Goal: Task Accomplishment & Management: Manage account settings

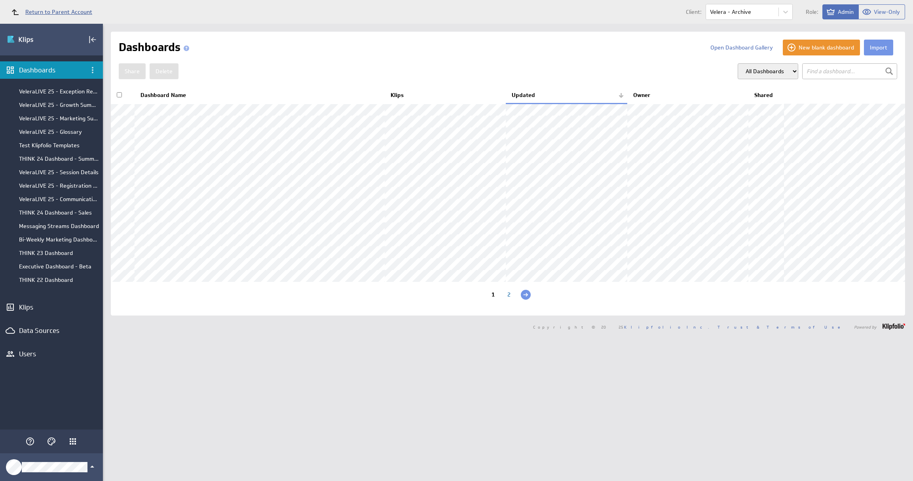
click at [46, 9] on span "Return to Parent Account" at bounding box center [58, 12] width 67 height 6
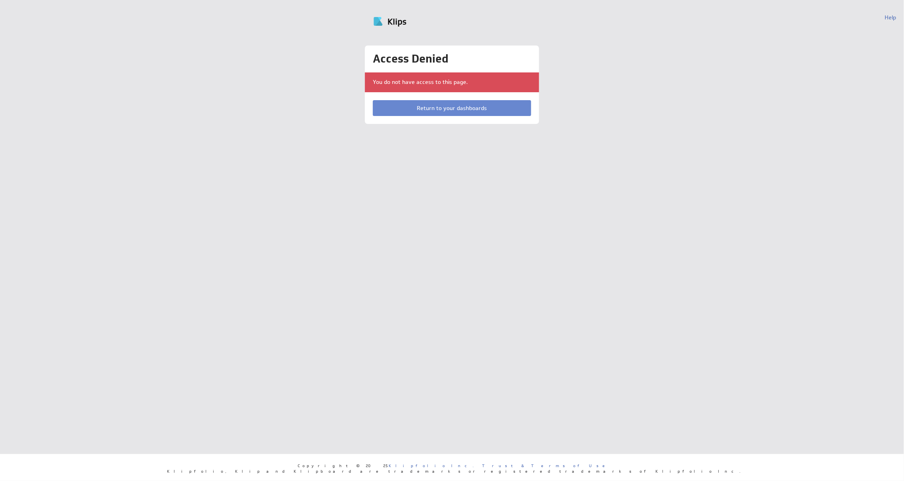
click at [435, 109] on link "Return to your dashboards" at bounding box center [452, 108] width 158 height 16
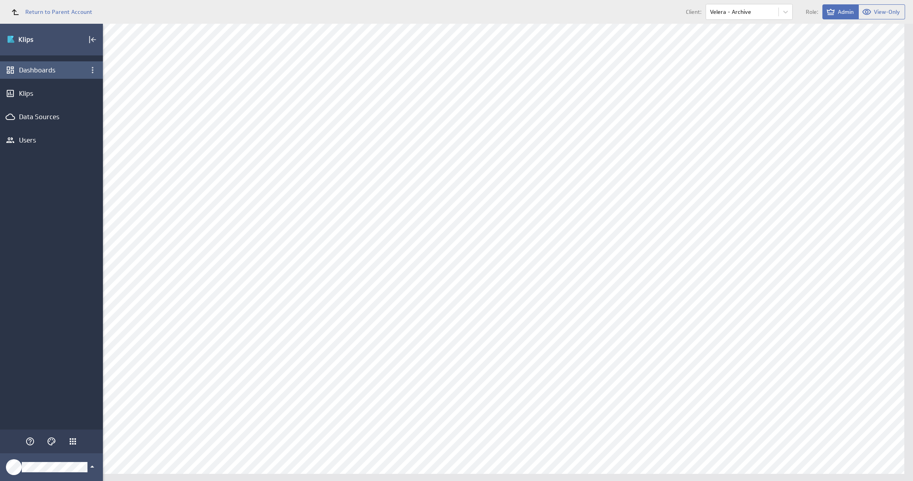
click at [53, 78] on div "Dashboards" at bounding box center [51, 69] width 103 height 17
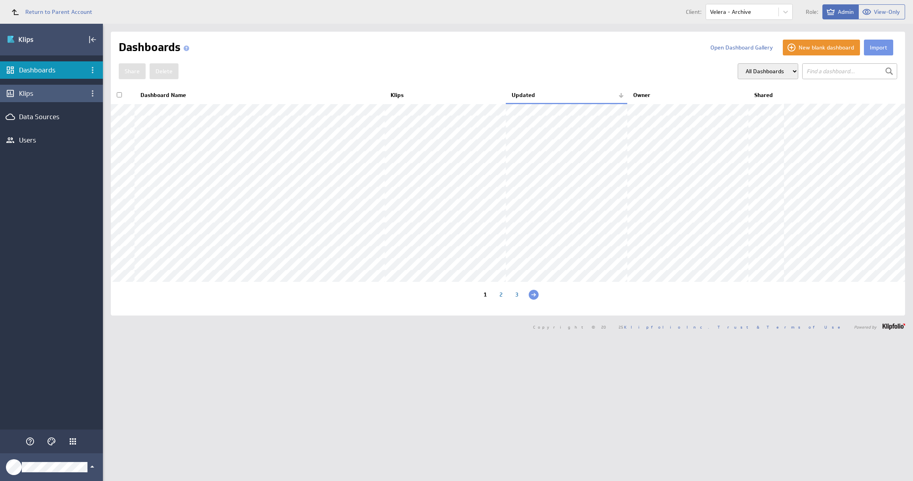
click at [65, 92] on div "Klips" at bounding box center [51, 93] width 65 height 9
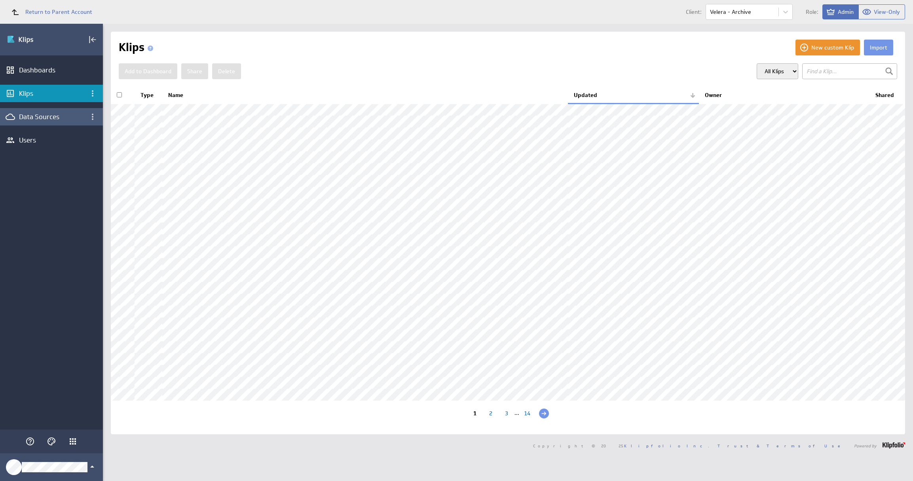
click at [54, 114] on div "Data Sources" at bounding box center [51, 116] width 65 height 9
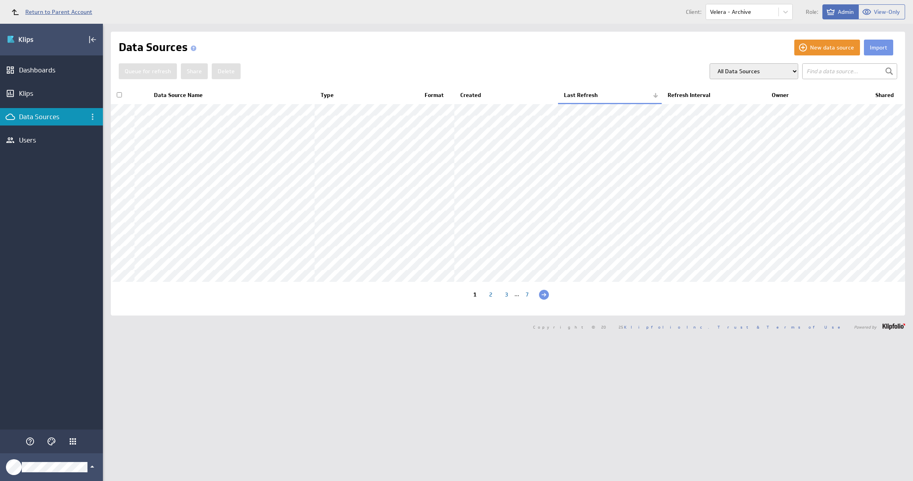
click at [43, 14] on span "Return to Parent Account" at bounding box center [58, 12] width 67 height 6
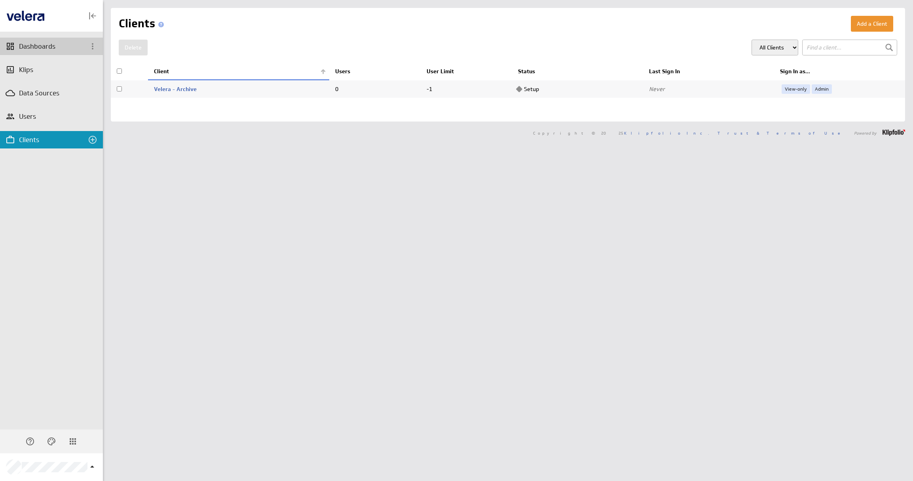
click at [54, 47] on div "Dashboards" at bounding box center [51, 46] width 65 height 9
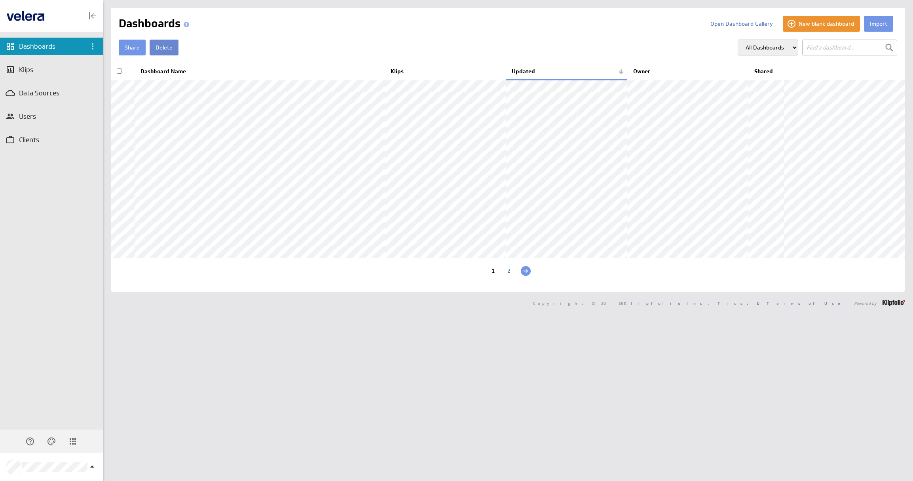
click at [160, 50] on button "Delete" at bounding box center [164, 48] width 29 height 16
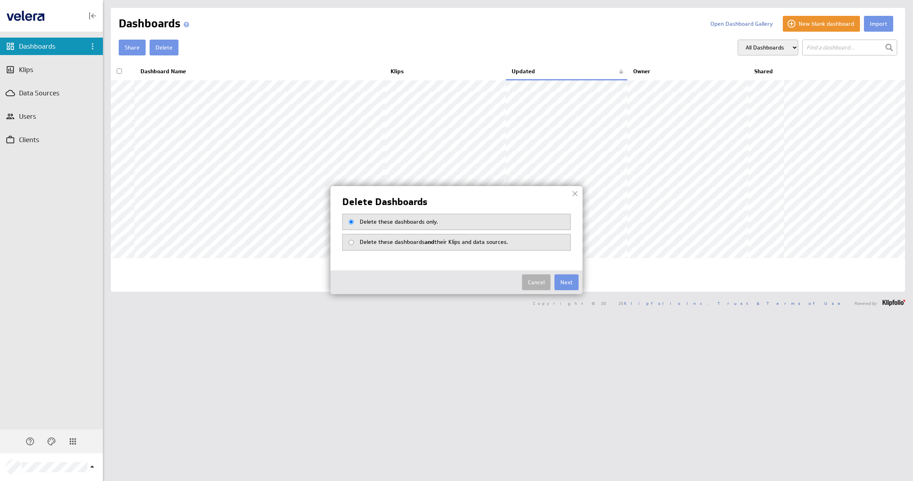
click at [490, 241] on span "Delete these dashboards and their Klips and data sources." at bounding box center [434, 241] width 148 height 7
radio input "true"
click at [565, 284] on button "Next" at bounding box center [566, 282] width 24 height 16
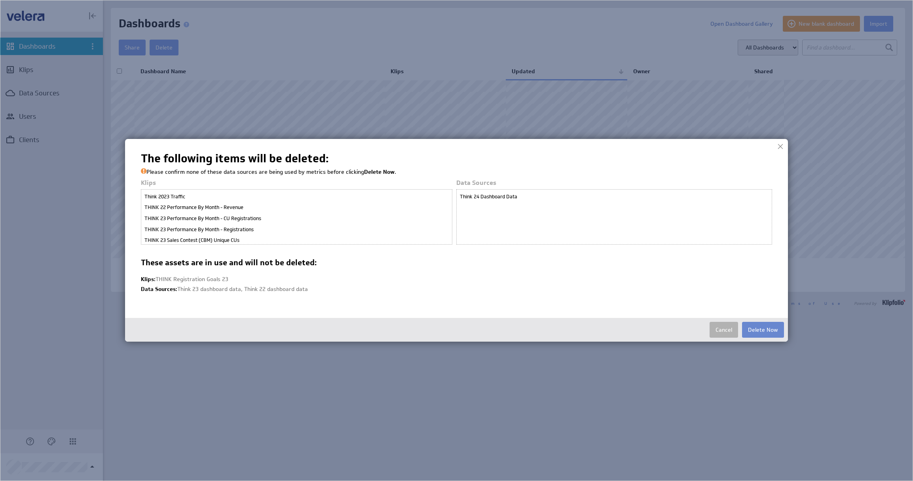
click at [755, 326] on button "Delete Now" at bounding box center [763, 330] width 42 height 16
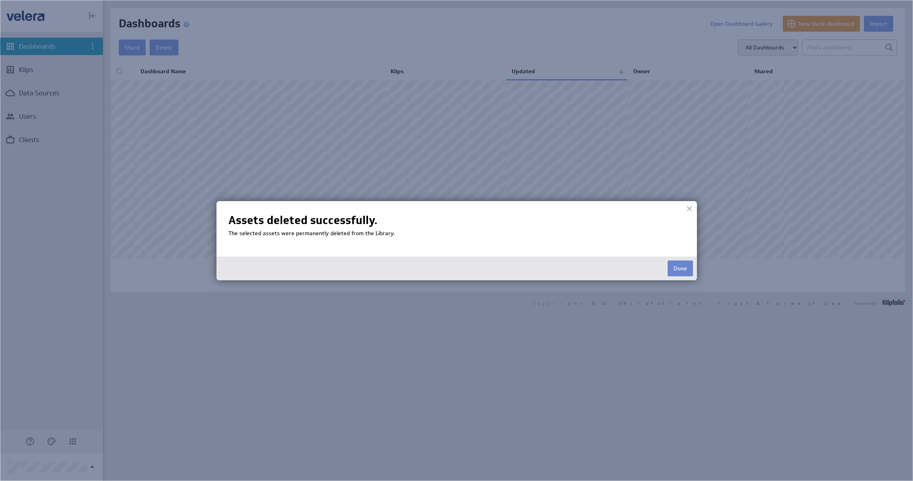
click at [684, 271] on button "Done" at bounding box center [679, 268] width 25 height 16
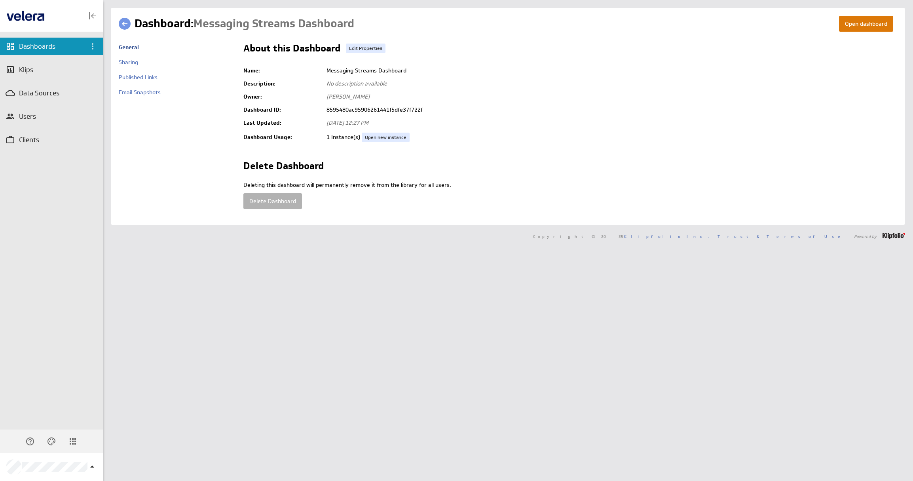
click at [847, 28] on button "Open dashboard" at bounding box center [866, 24] width 54 height 16
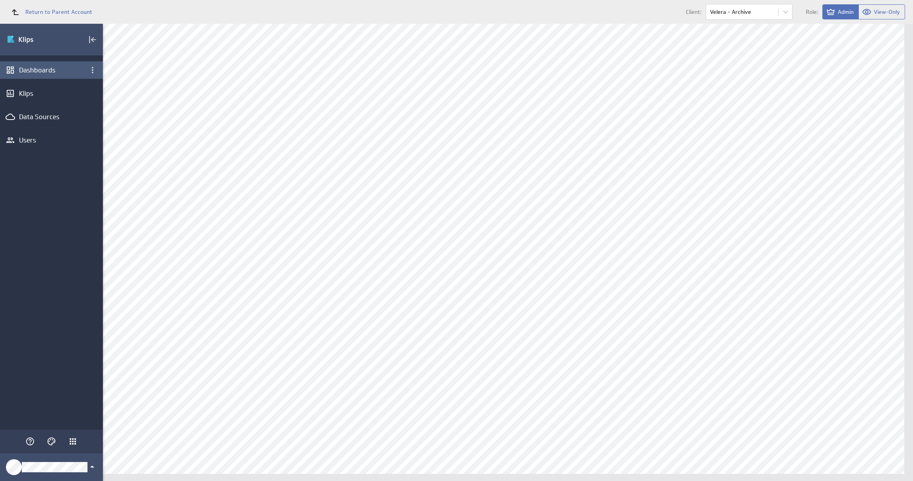
click at [45, 70] on div "Dashboards" at bounding box center [51, 70] width 65 height 9
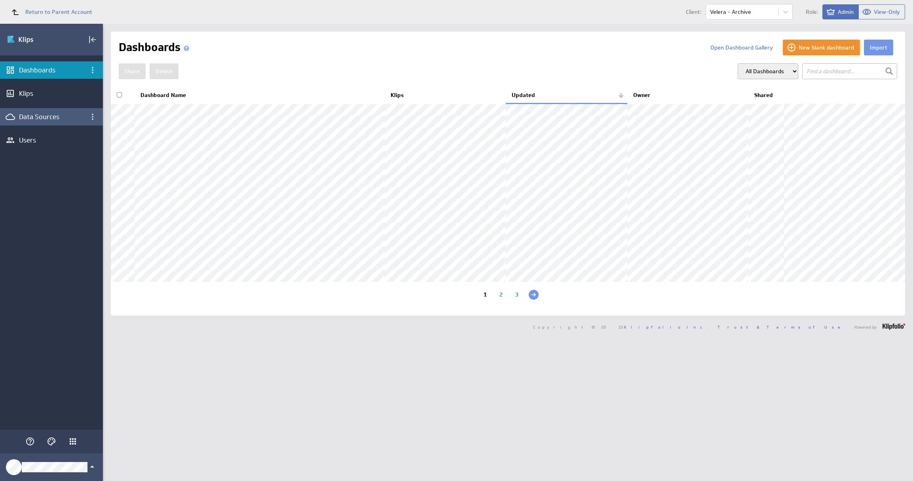
click at [61, 118] on div "Data Sources" at bounding box center [51, 116] width 65 height 9
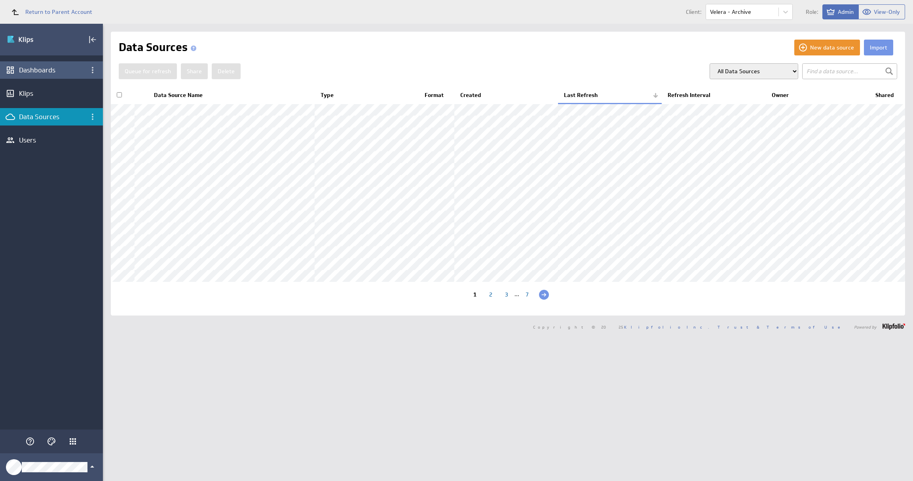
click at [47, 72] on div "Dashboards" at bounding box center [51, 70] width 65 height 9
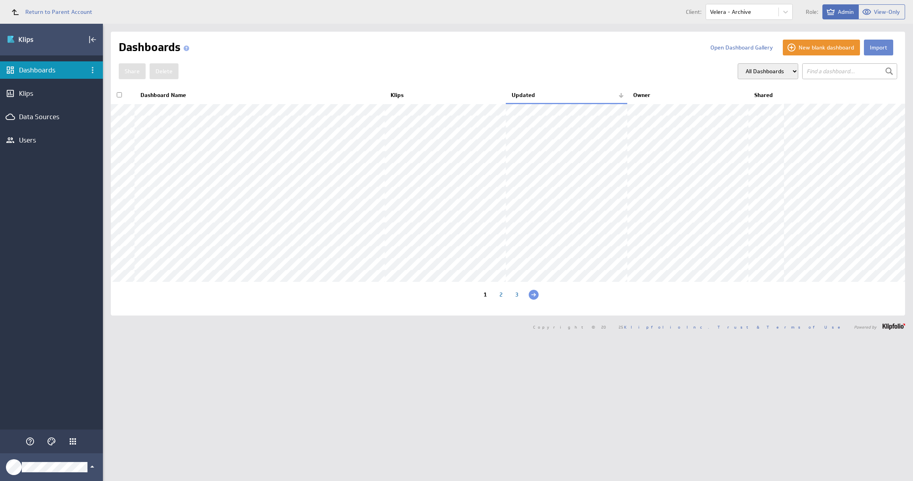
click at [864, 49] on button "Import" at bounding box center [878, 48] width 29 height 16
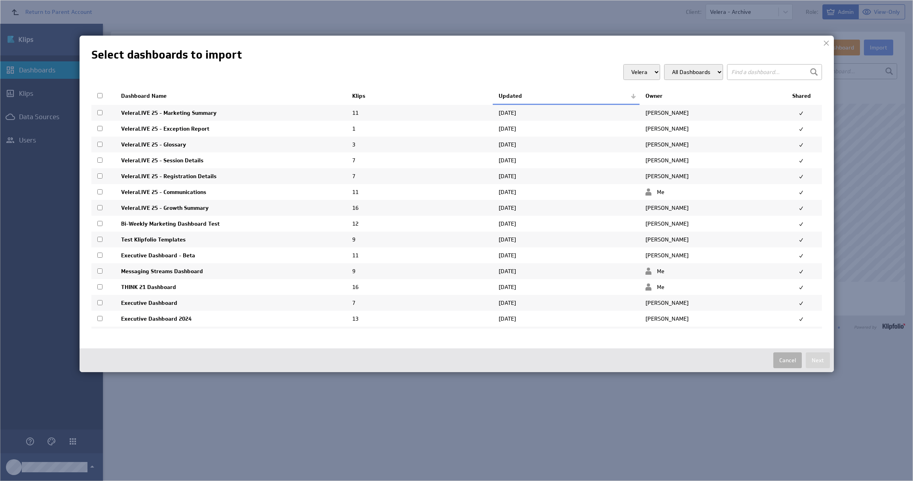
click at [102, 95] on input "checkbox" at bounding box center [99, 95] width 5 height 5
checkbox input "true"
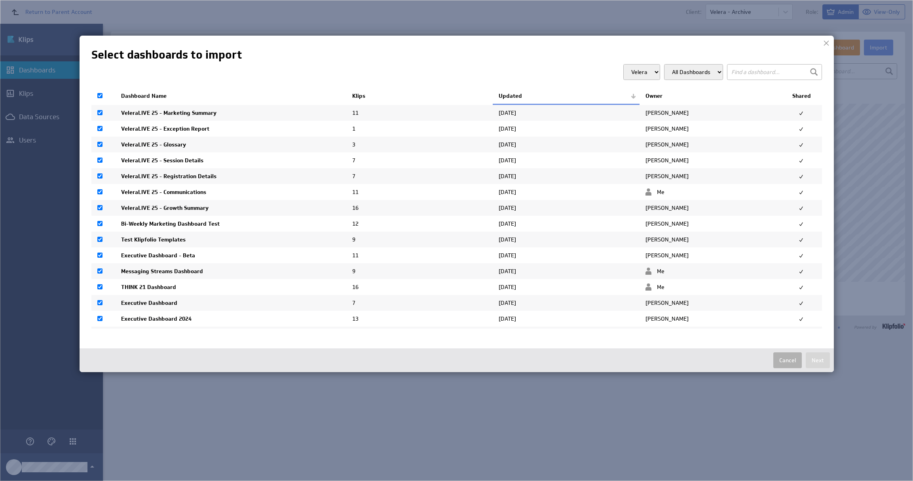
checkbox input "true"
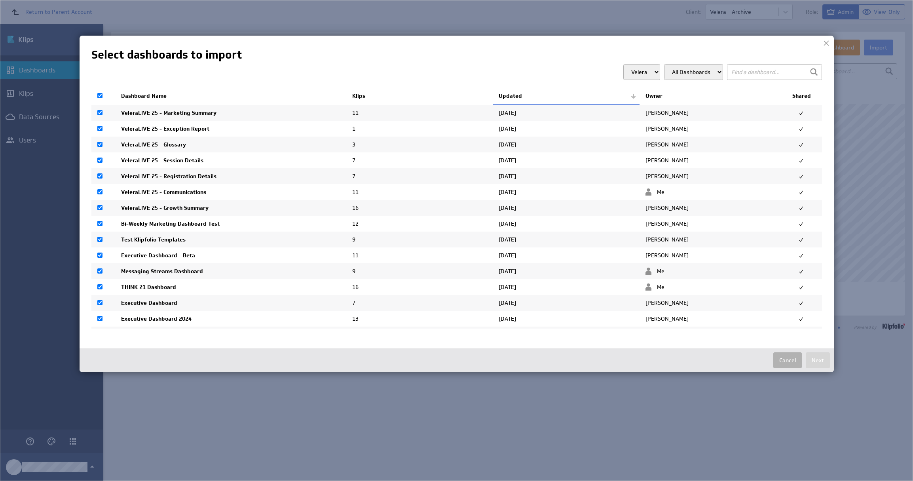
checkbox input "true"
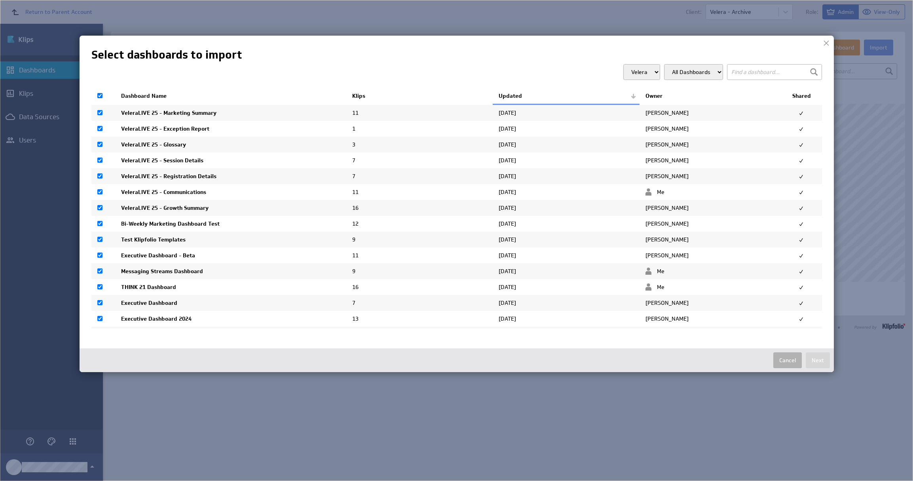
checkbox input "true"
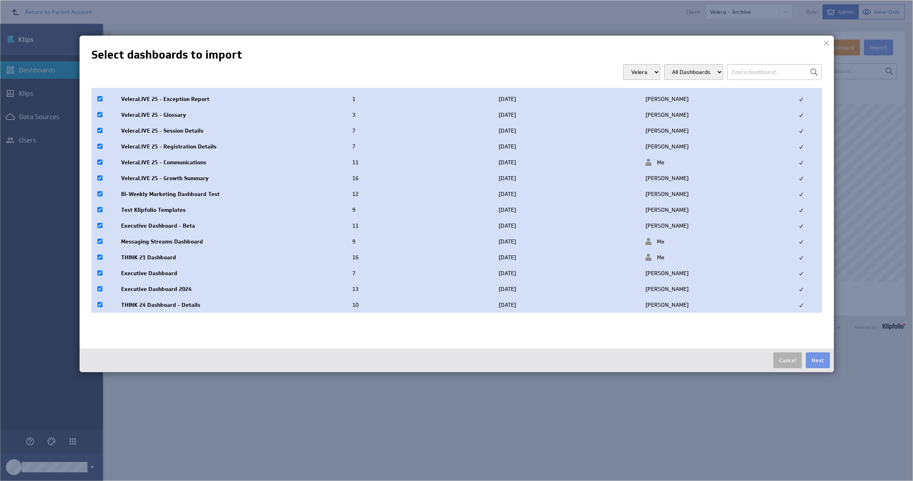
scroll to position [32, 0]
click at [821, 364] on button "Next" at bounding box center [818, 360] width 24 height 16
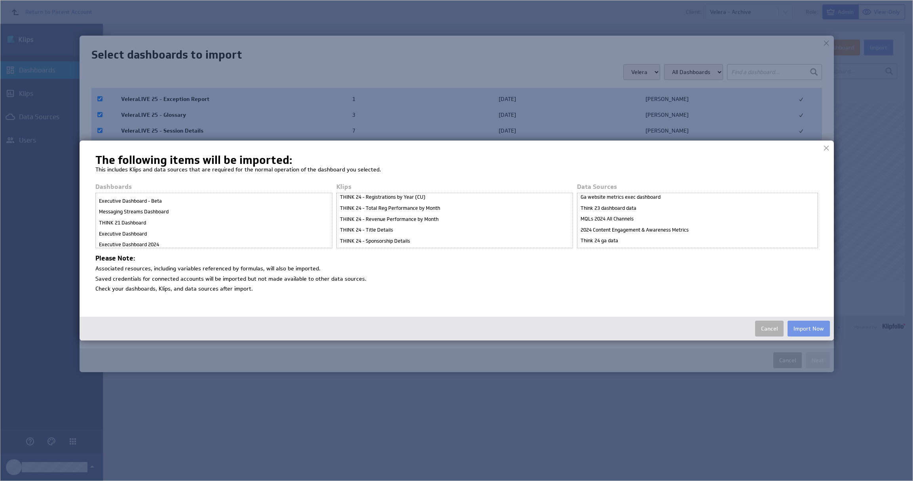
scroll to position [112, 0]
click at [802, 330] on button "Import Now" at bounding box center [808, 328] width 42 height 16
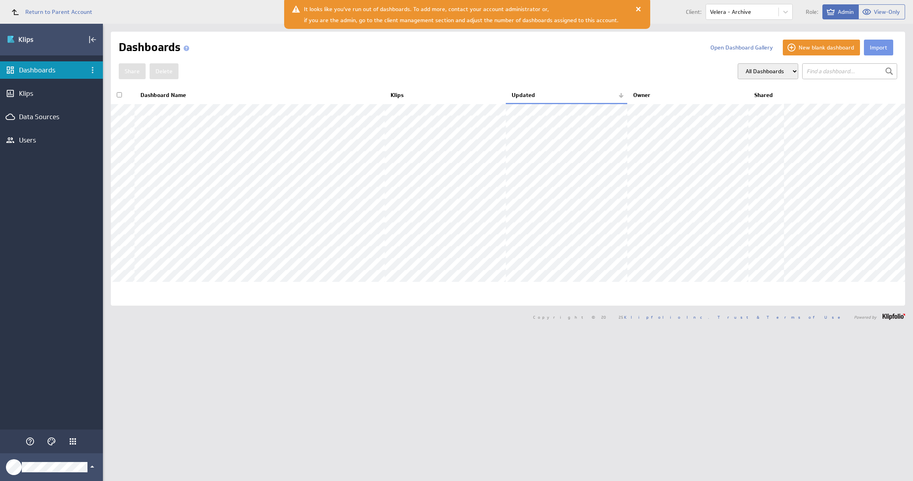
click at [634, 11] on div at bounding box center [638, 9] width 8 height 8
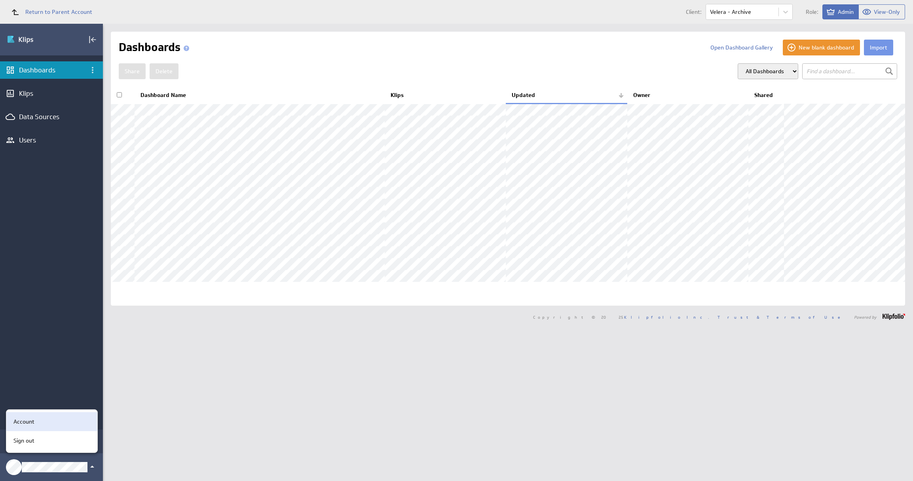
click at [51, 425] on div "Account" at bounding box center [50, 421] width 81 height 8
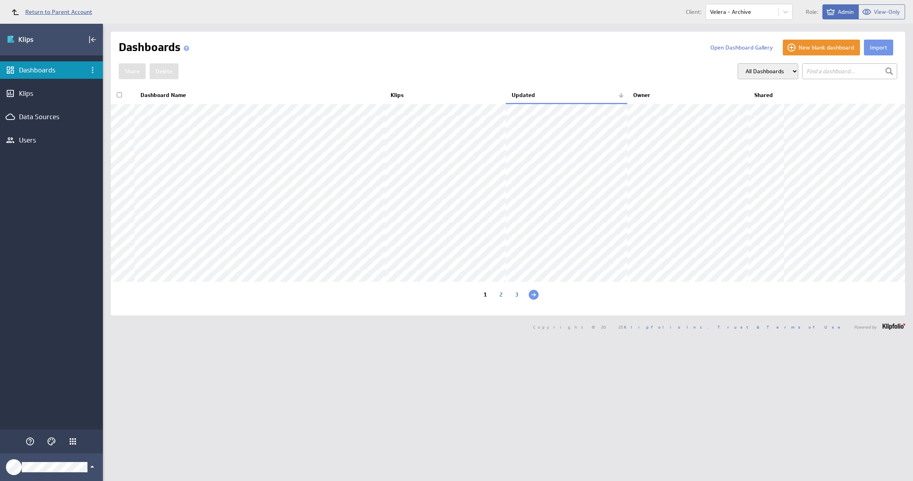
click at [61, 15] on link "Return to Parent Account" at bounding box center [49, 11] width 86 height 17
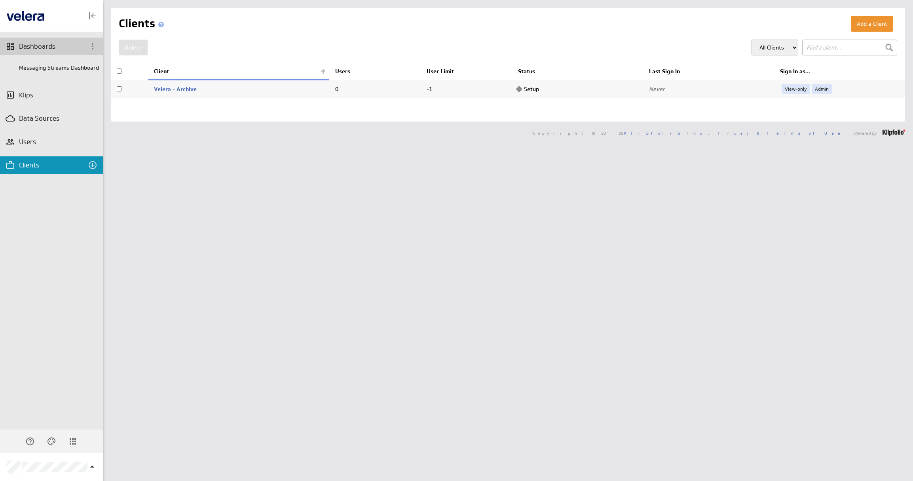
click at [47, 47] on div "Dashboards" at bounding box center [51, 46] width 65 height 9
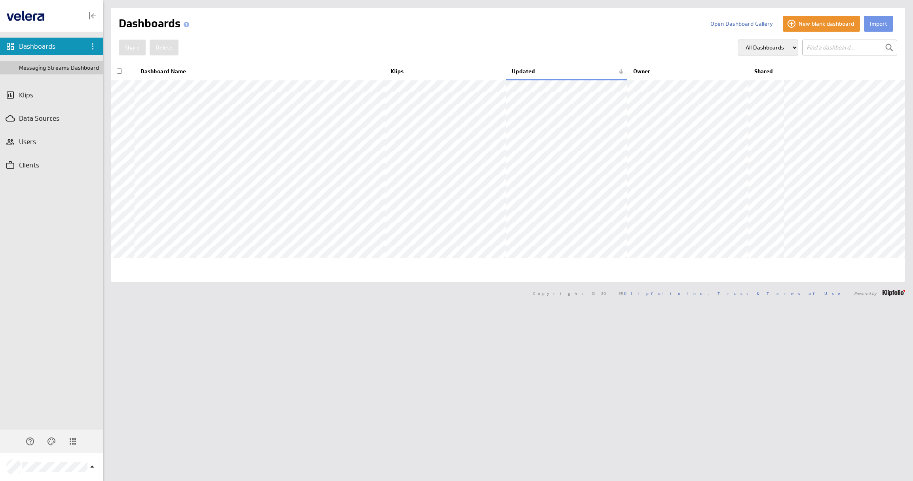
click at [59, 66] on div "Messaging Streams Dashboard" at bounding box center [59, 67] width 80 height 7
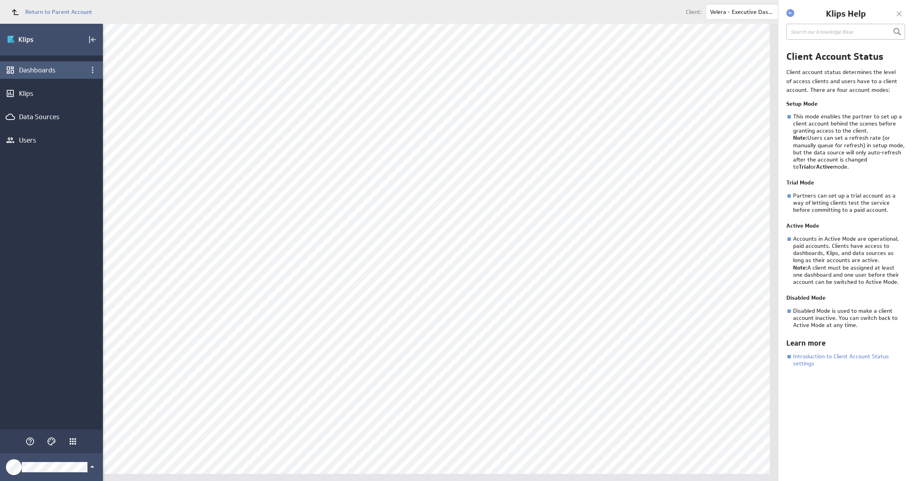
click at [30, 70] on div "Dashboards" at bounding box center [51, 70] width 65 height 9
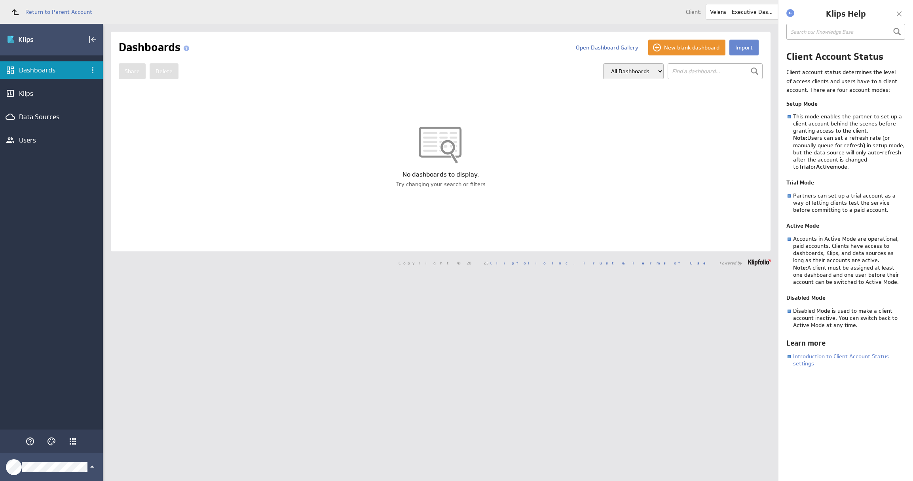
click at [741, 49] on button "Import" at bounding box center [743, 48] width 29 height 16
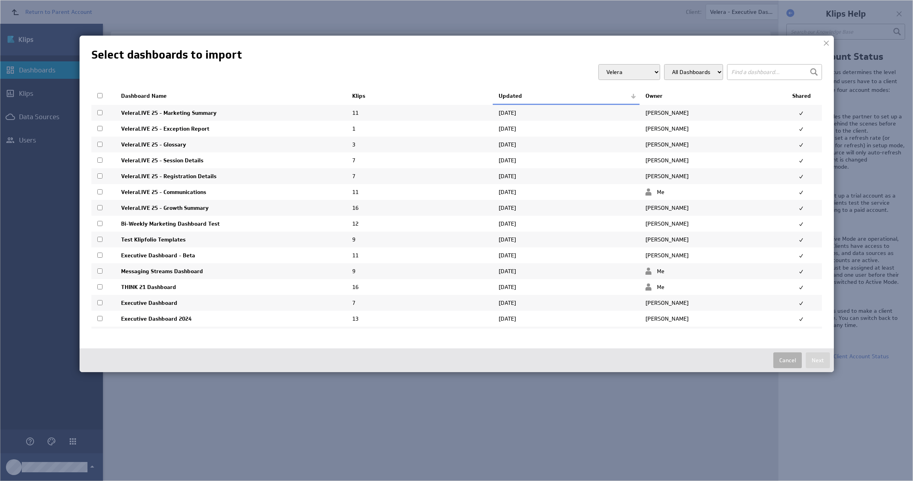
click at [101, 258] on input "checkbox" at bounding box center [99, 254] width 5 height 5
checkbox input "true"
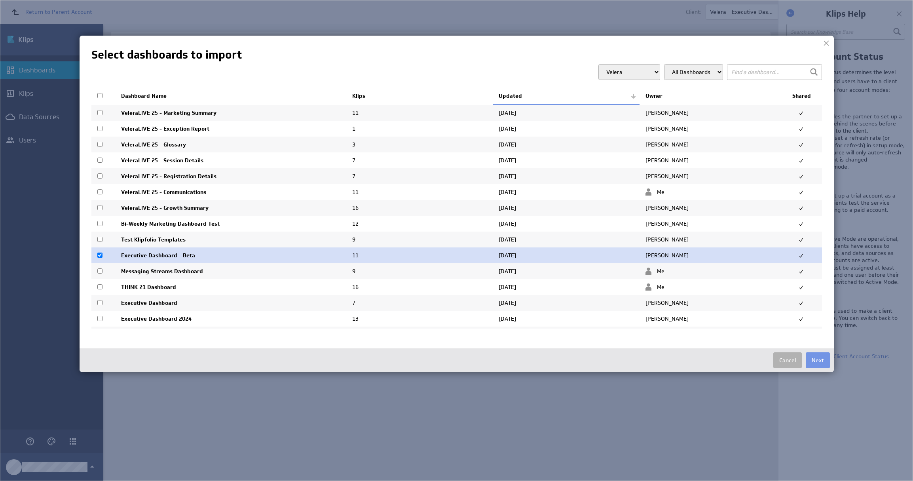
click at [100, 305] on input "checkbox" at bounding box center [99, 302] width 5 height 5
checkbox input "true"
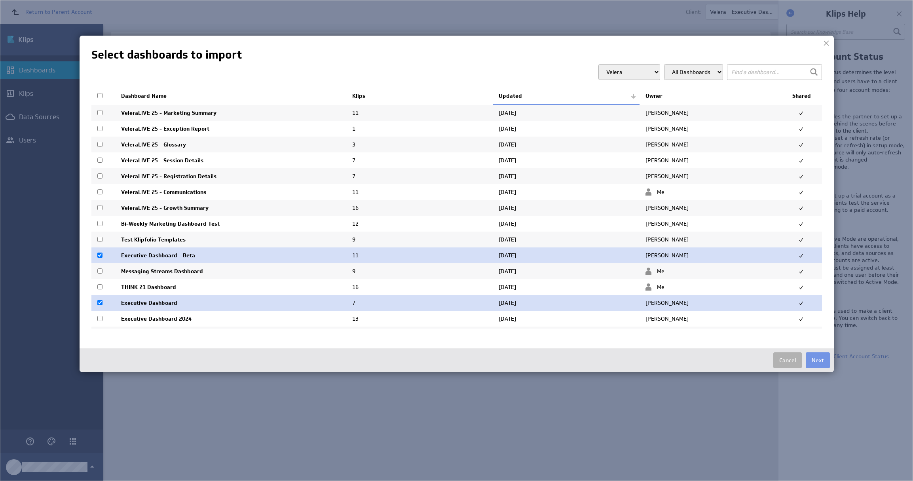
click at [100, 321] on input "checkbox" at bounding box center [99, 318] width 5 height 5
checkbox input "true"
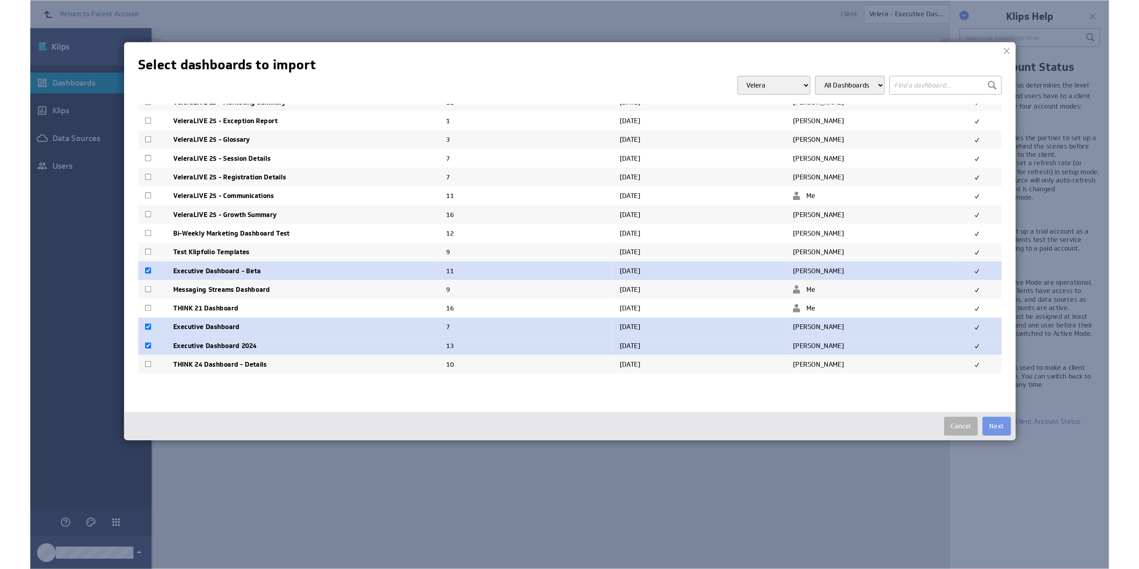
scroll to position [32, 0]
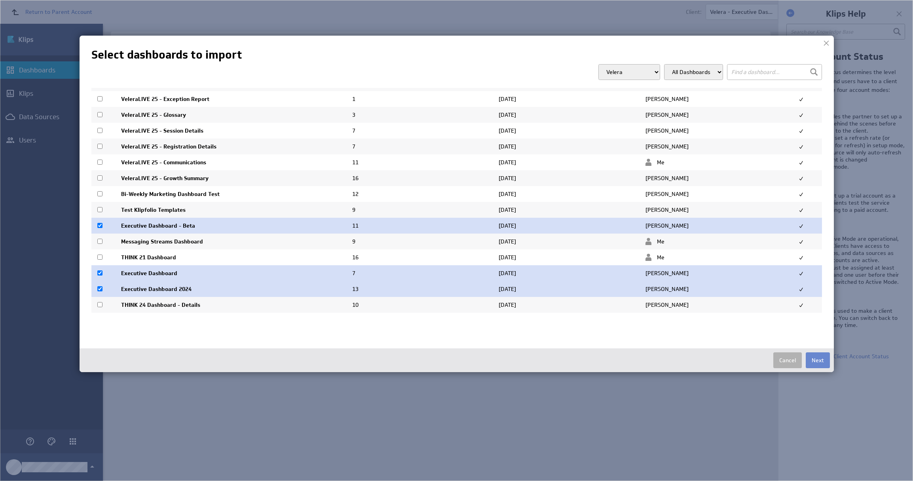
click at [826, 366] on button "Next" at bounding box center [818, 360] width 24 height 16
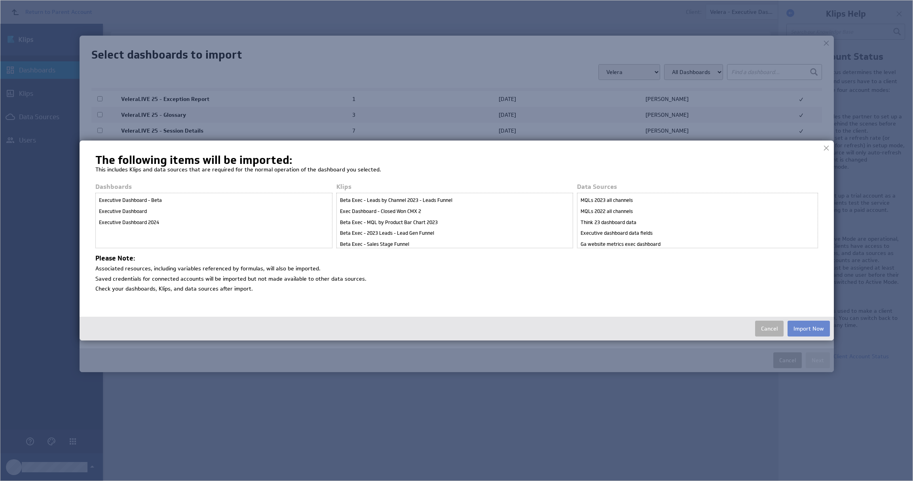
click at [815, 332] on button "Import Now" at bounding box center [808, 328] width 42 height 16
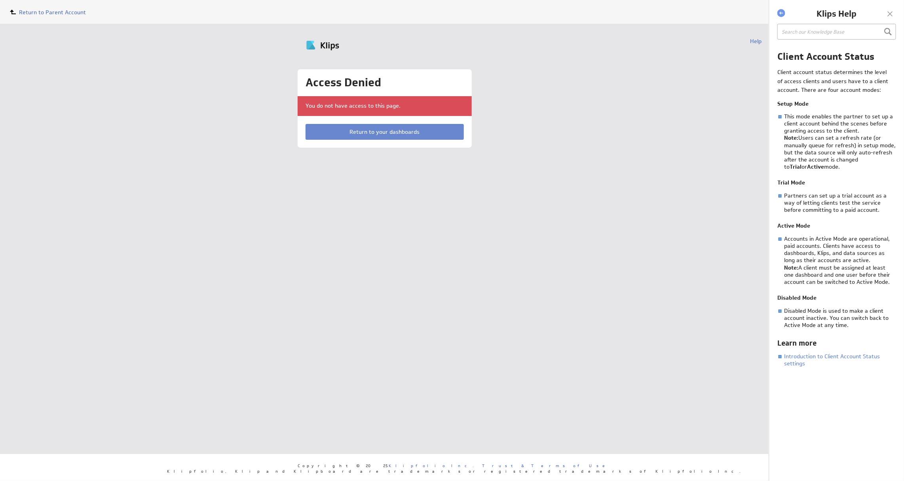
click at [347, 136] on link "Return to your dashboards" at bounding box center [384, 132] width 158 height 16
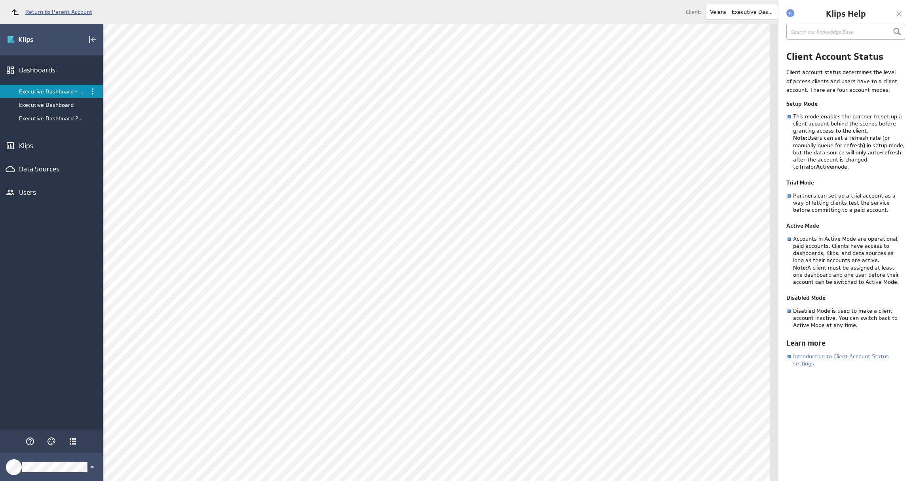
click at [54, 10] on span "Return to Parent Account" at bounding box center [58, 12] width 67 height 6
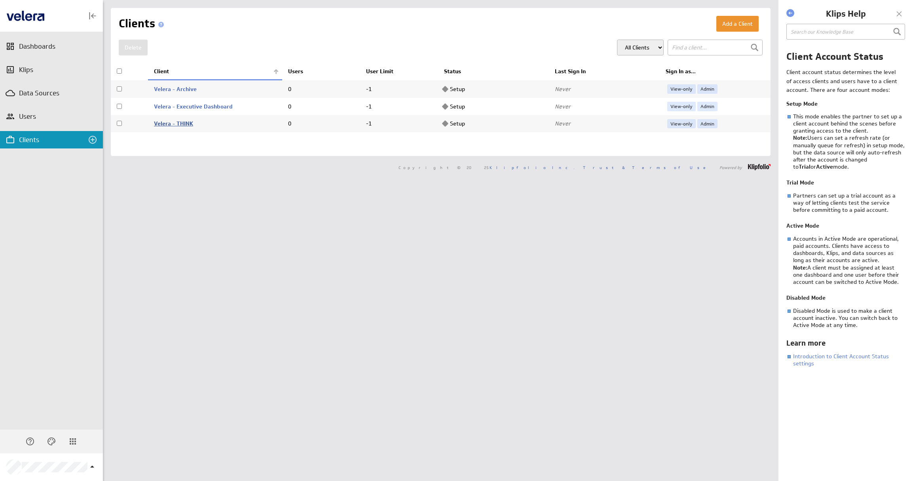
click at [180, 123] on link "Velera - THINK" at bounding box center [173, 123] width 39 height 7
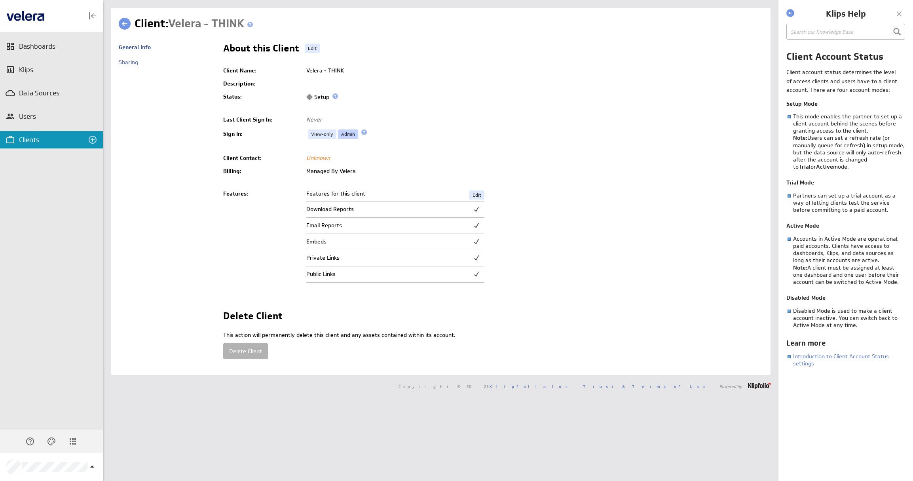
click at [344, 135] on link "Admin" at bounding box center [348, 133] width 20 height 9
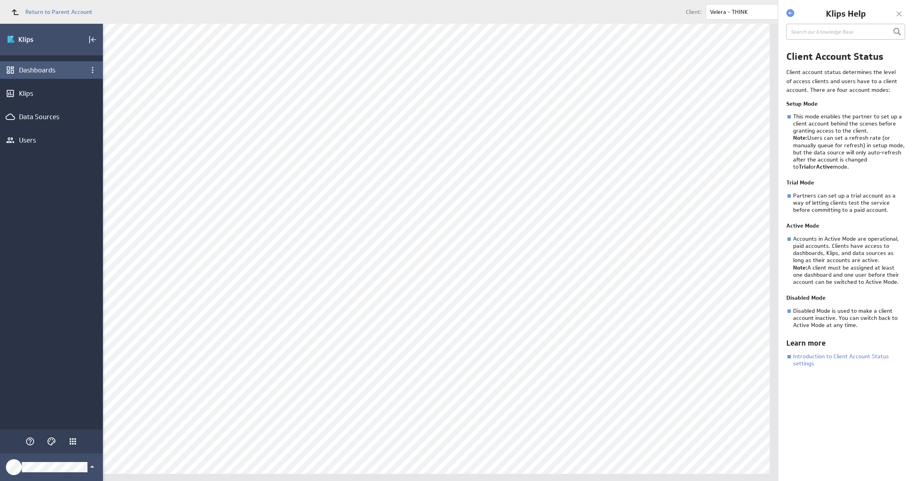
click at [49, 66] on div "Dashboards" at bounding box center [51, 70] width 65 height 9
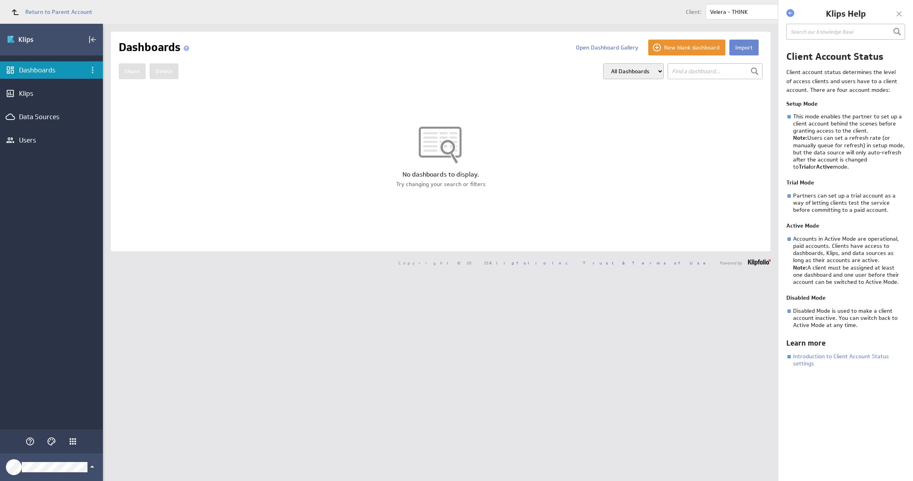
click at [739, 50] on button "Import" at bounding box center [743, 48] width 29 height 16
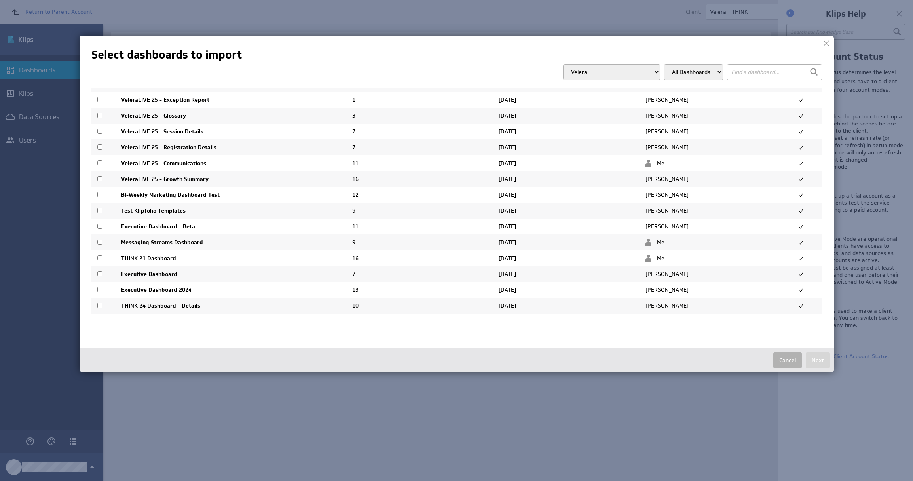
scroll to position [32, 0]
click at [100, 257] on input "checkbox" at bounding box center [99, 256] width 5 height 5
checkbox input "true"
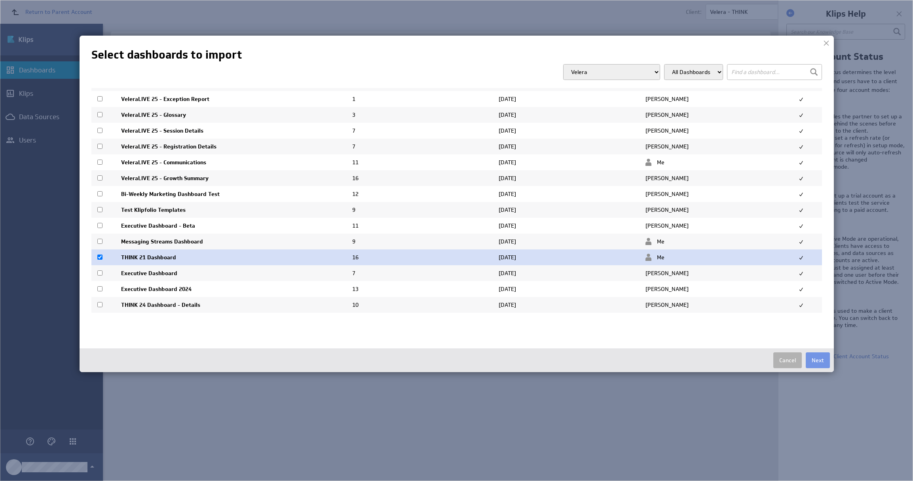
click at [101, 305] on input "checkbox" at bounding box center [99, 304] width 5 height 5
checkbox input "true"
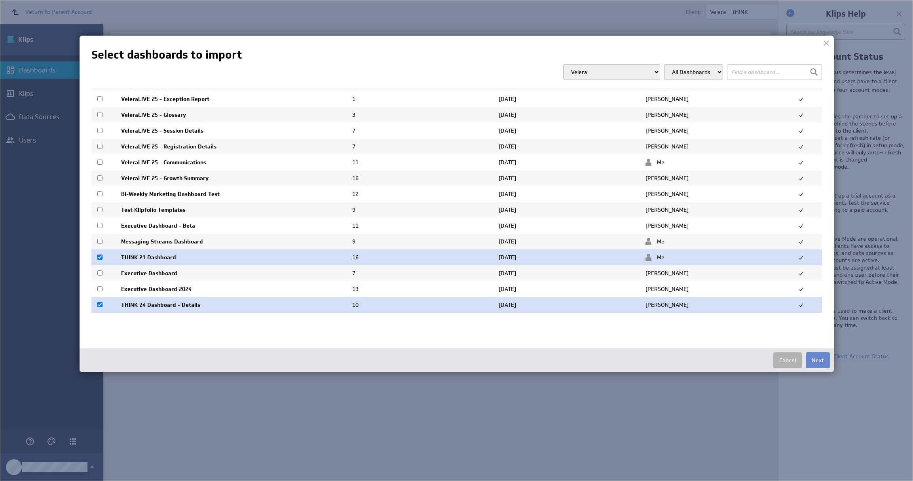
click at [826, 359] on button "Next" at bounding box center [818, 360] width 24 height 16
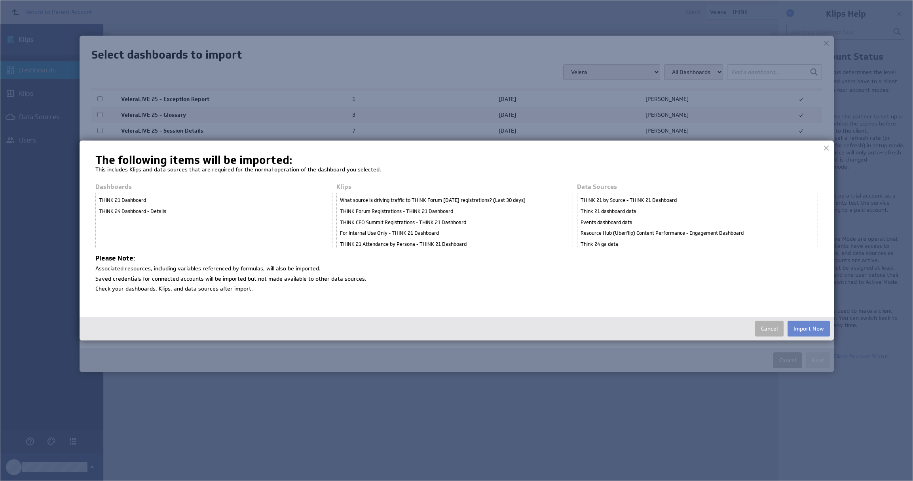
click at [809, 326] on button "Import Now" at bounding box center [808, 328] width 42 height 16
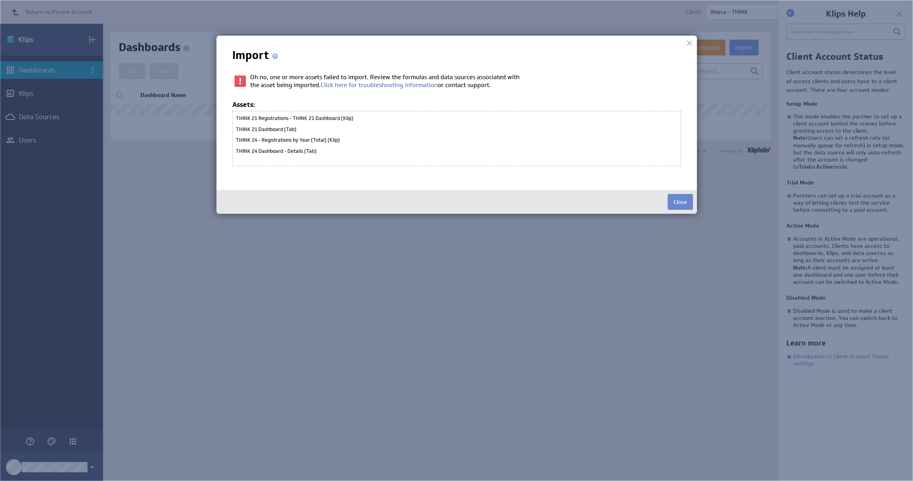
click at [685, 203] on button "Close" at bounding box center [679, 202] width 25 height 16
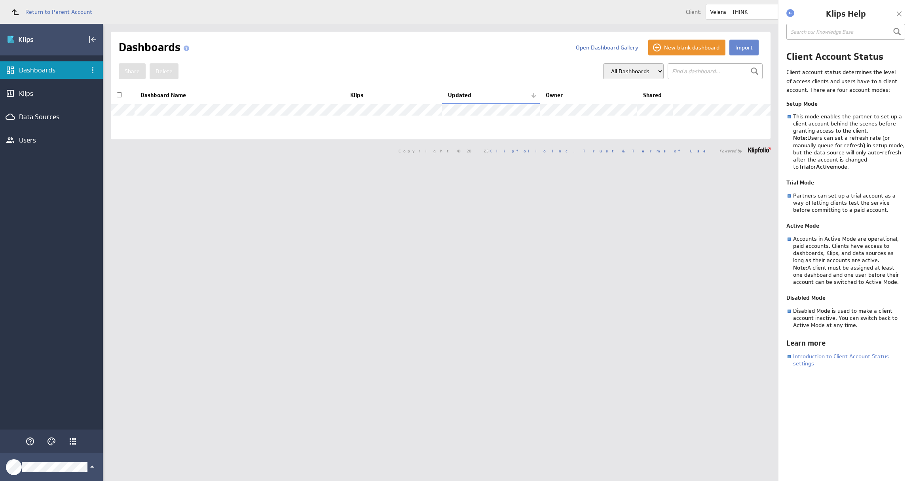
click at [731, 51] on button "Import" at bounding box center [743, 48] width 29 height 16
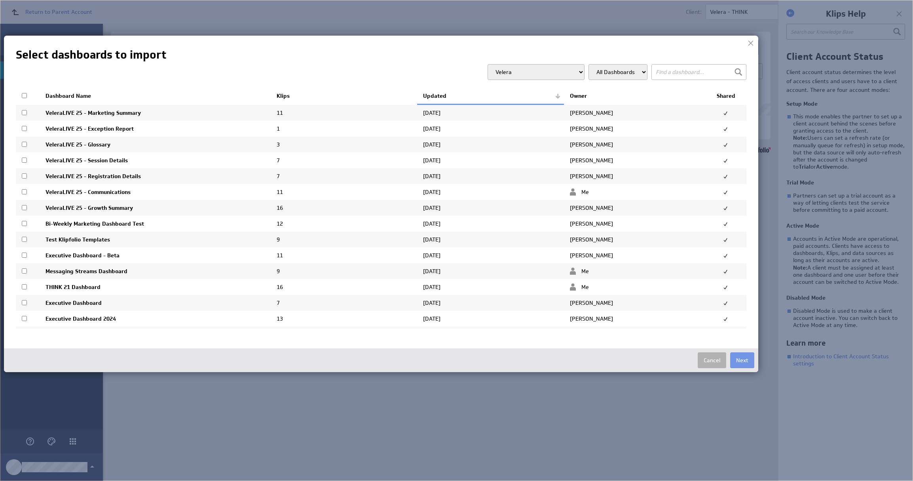
click at [579, 74] on select "Velera Velera - Archive Velera - Executive Dashboard" at bounding box center [535, 72] width 97 height 16
select select "a90a9893d41d7272fb0e1816d314aa40"
click at [487, 64] on select "Velera Velera - Archive Velera - Executive Dashboard" at bounding box center [535, 72] width 97 height 16
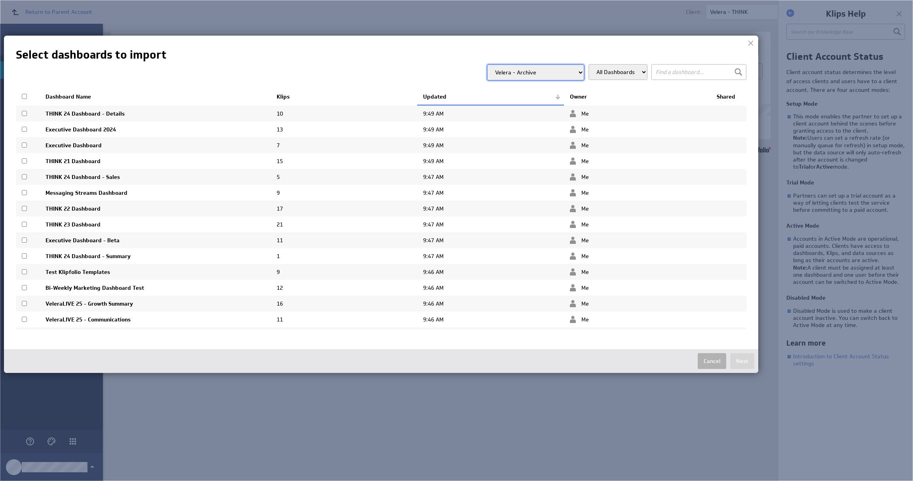
click at [688, 76] on input "text" at bounding box center [698, 72] width 95 height 16
type input "think"
click at [23, 100] on th at bounding box center [28, 97] width 24 height 17
click at [25, 99] on input "checkbox" at bounding box center [24, 96] width 5 height 5
checkbox input "true"
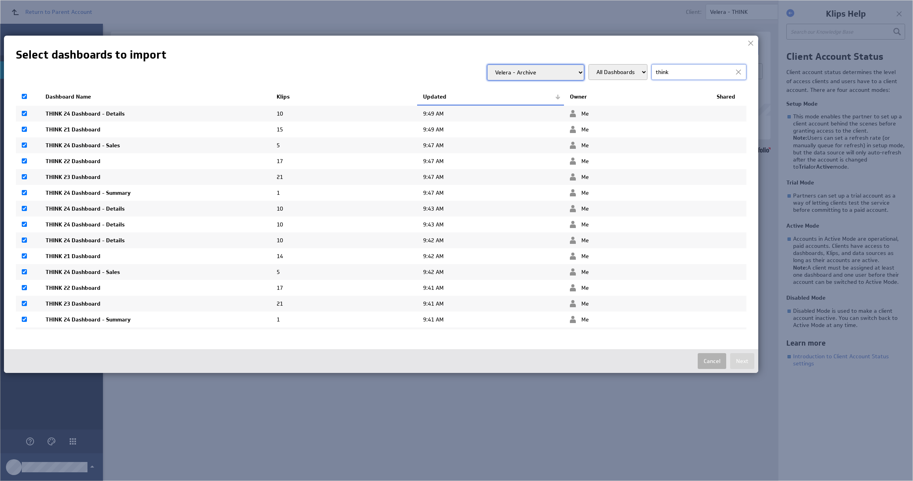
checkbox input "true"
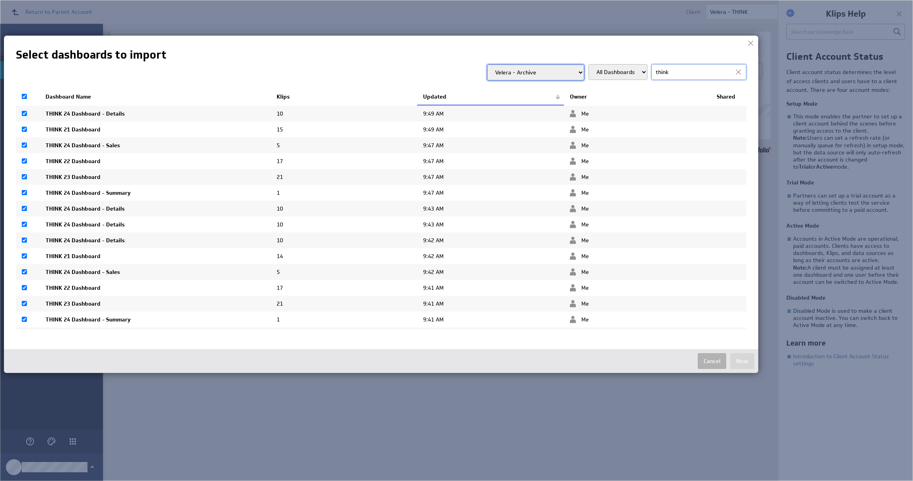
checkbox input "true"
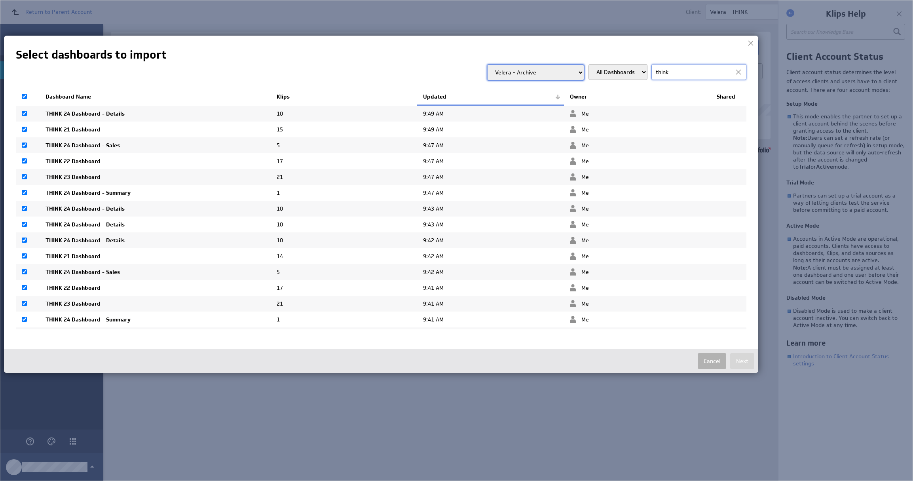
checkbox input "true"
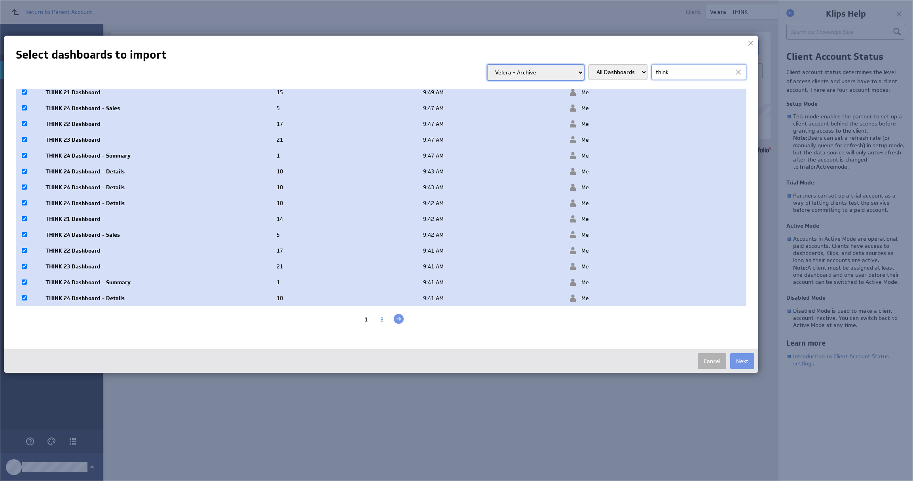
scroll to position [43, 0]
click at [23, 216] on input "checkbox" at bounding box center [24, 216] width 5 height 5
checkbox input "false"
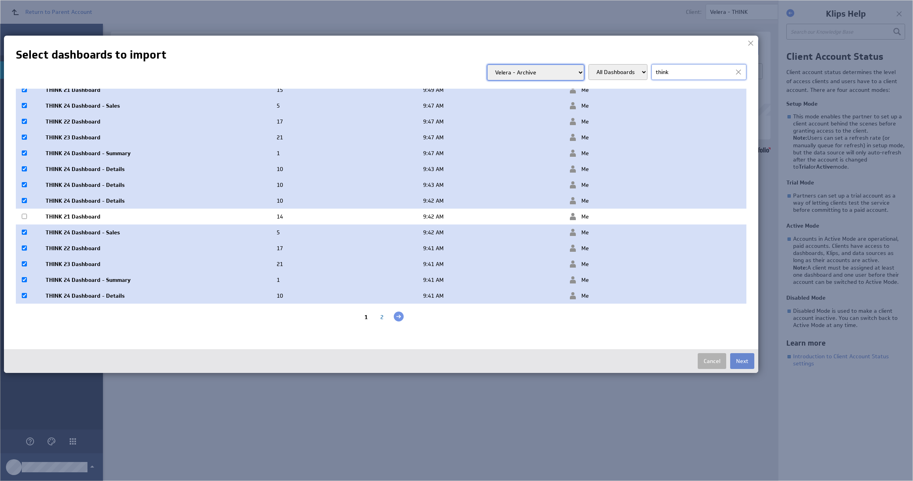
click at [740, 357] on button "Next" at bounding box center [742, 361] width 24 height 16
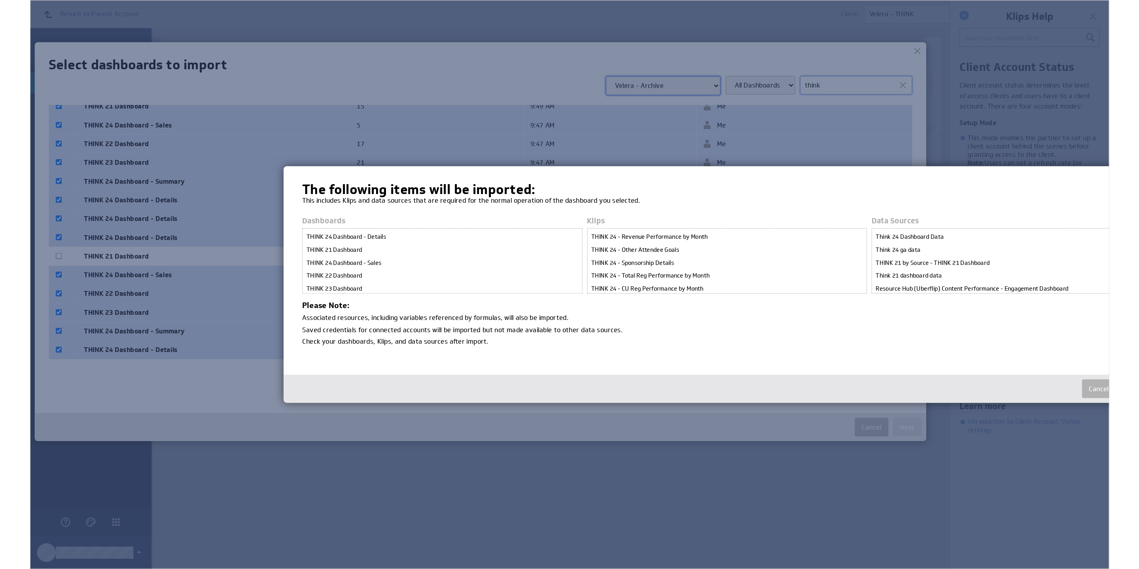
scroll to position [2, 0]
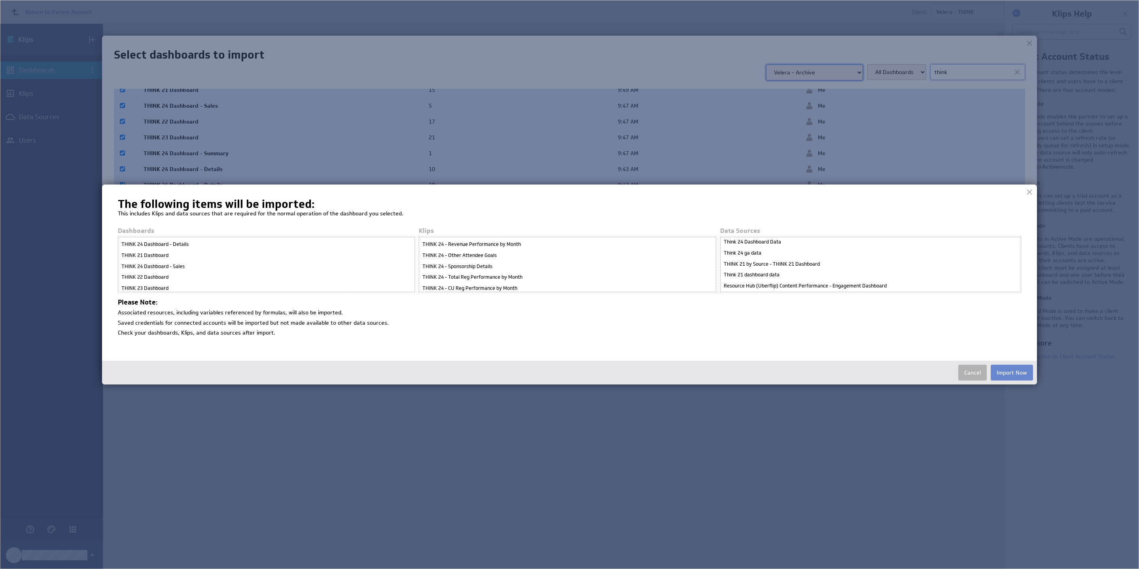
click at [912, 373] on button "Import Now" at bounding box center [1012, 372] width 42 height 16
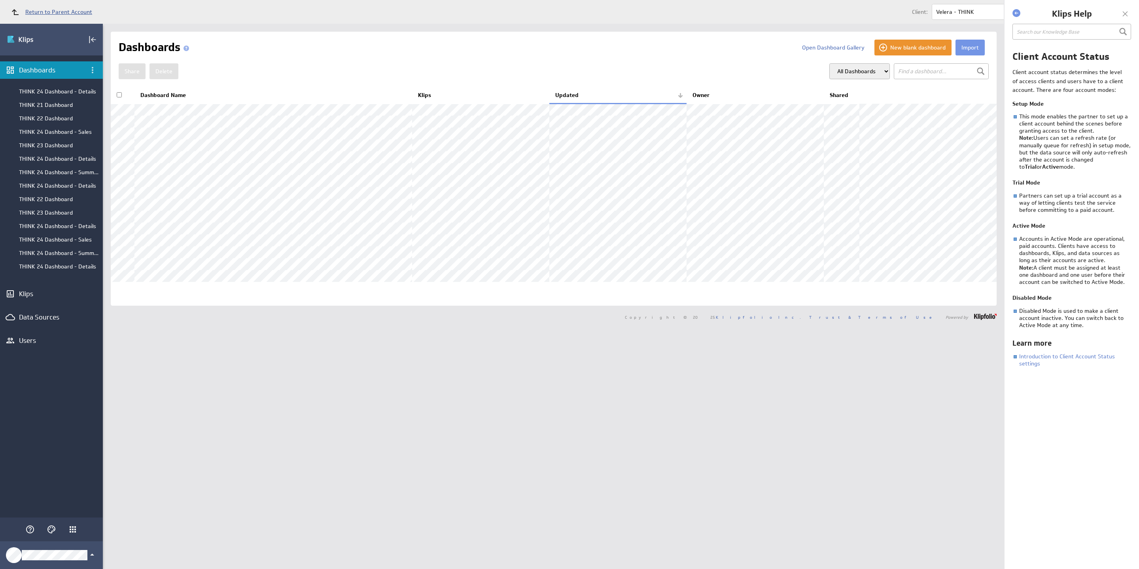
click at [62, 17] on link "Return to Parent Account" at bounding box center [49, 11] width 86 height 17
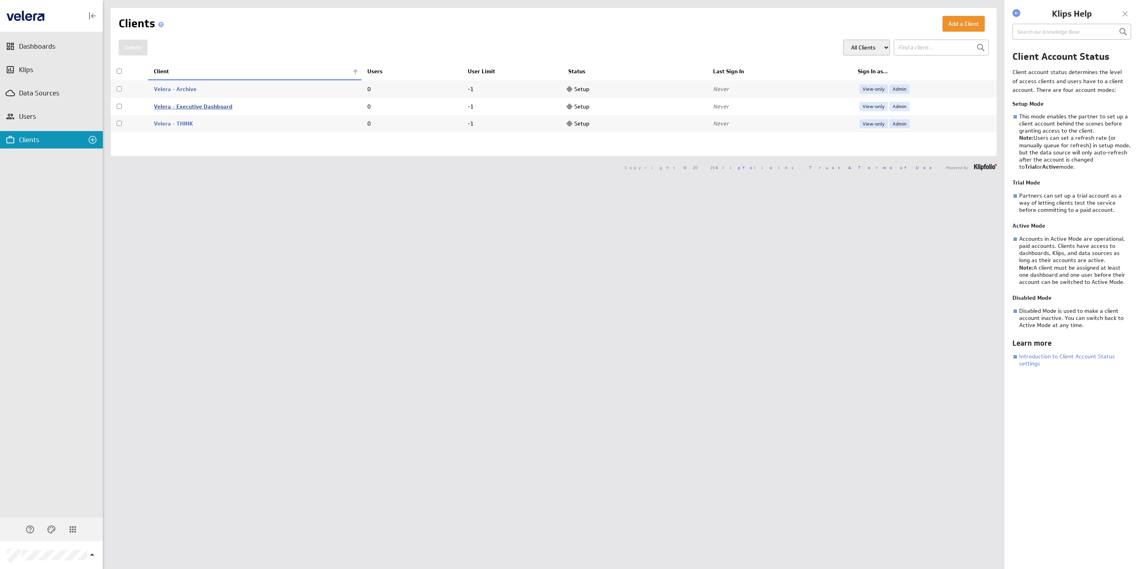
click at [185, 106] on link "Velera - Executive Dashboard" at bounding box center [193, 106] width 79 height 7
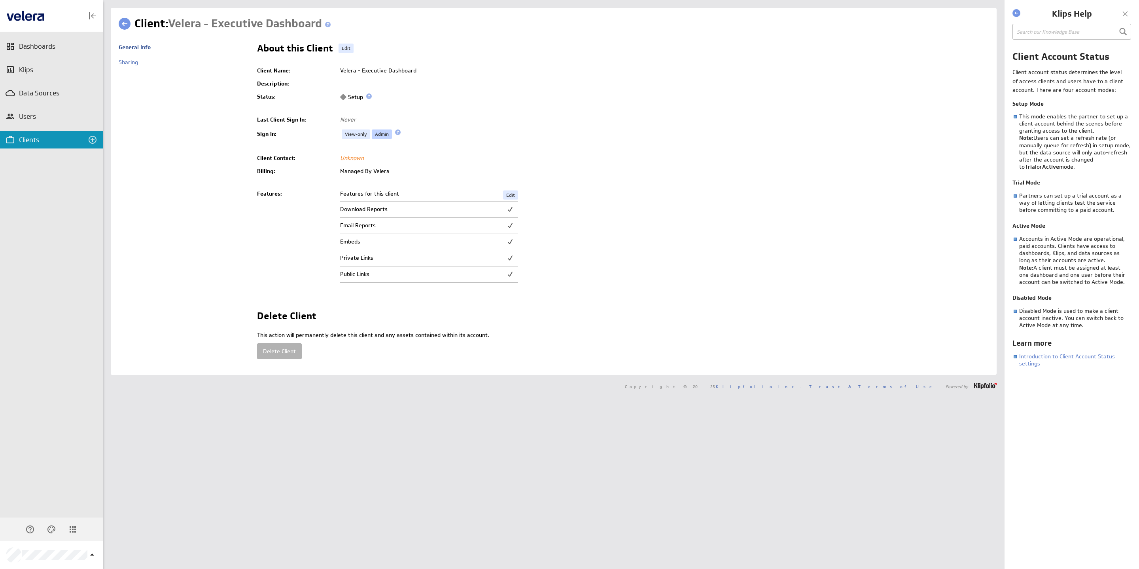
click at [375, 132] on link "Admin" at bounding box center [382, 133] width 20 height 9
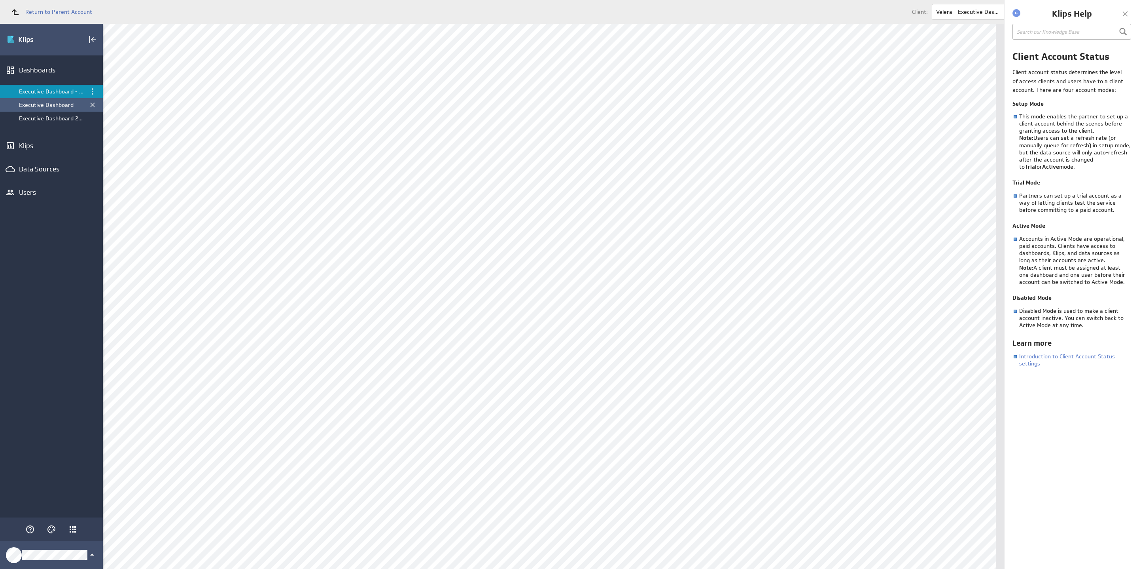
click at [66, 105] on div "Executive Dashboard" at bounding box center [52, 104] width 66 height 7
click at [67, 115] on div "Executive Dashboard 2024" at bounding box center [52, 118] width 66 height 7
click at [1127, 15] on div at bounding box center [1126, 14] width 12 height 12
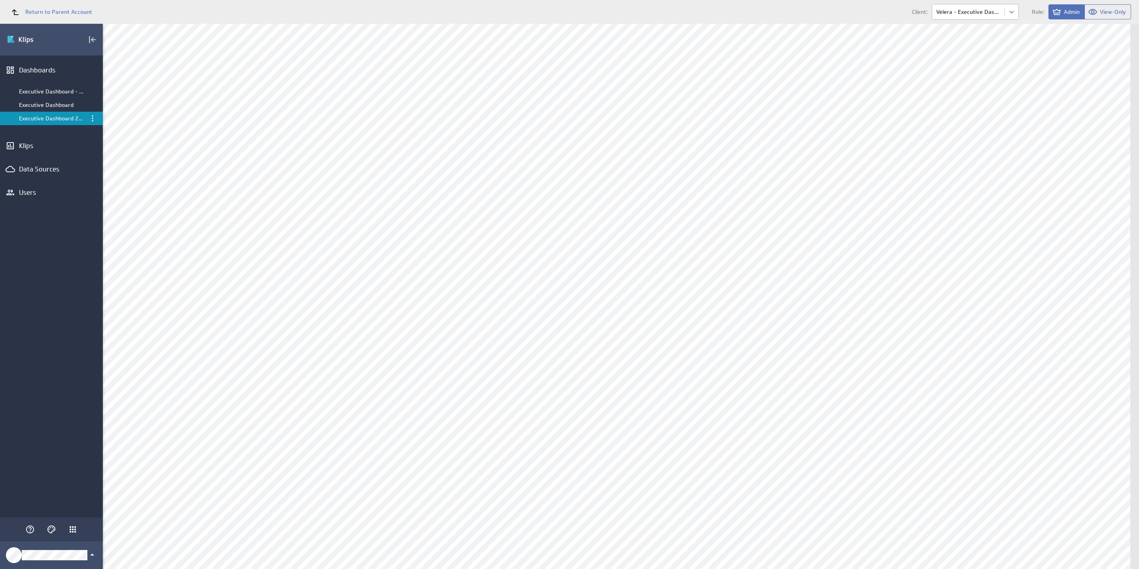
click at [1012, 12] on body "Return to Parent Account Client: Velera - Executive Dashboard Role: Admin View-…" at bounding box center [569, 284] width 1139 height 569
click at [975, 28] on p "Velera - Archive" at bounding box center [958, 30] width 41 height 8
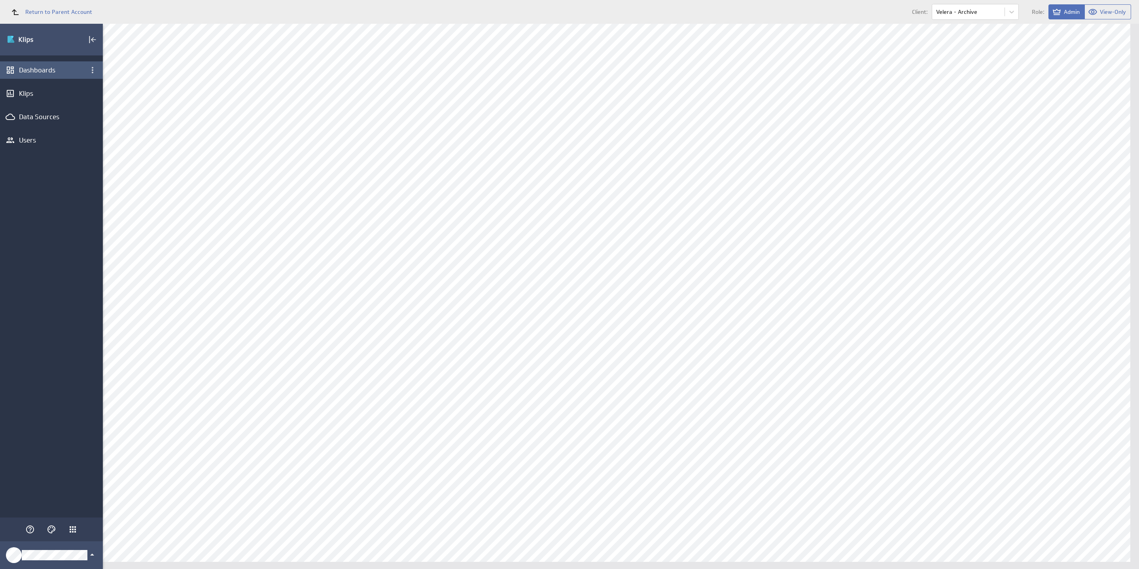
click at [44, 69] on div "Dashboards" at bounding box center [51, 70] width 65 height 9
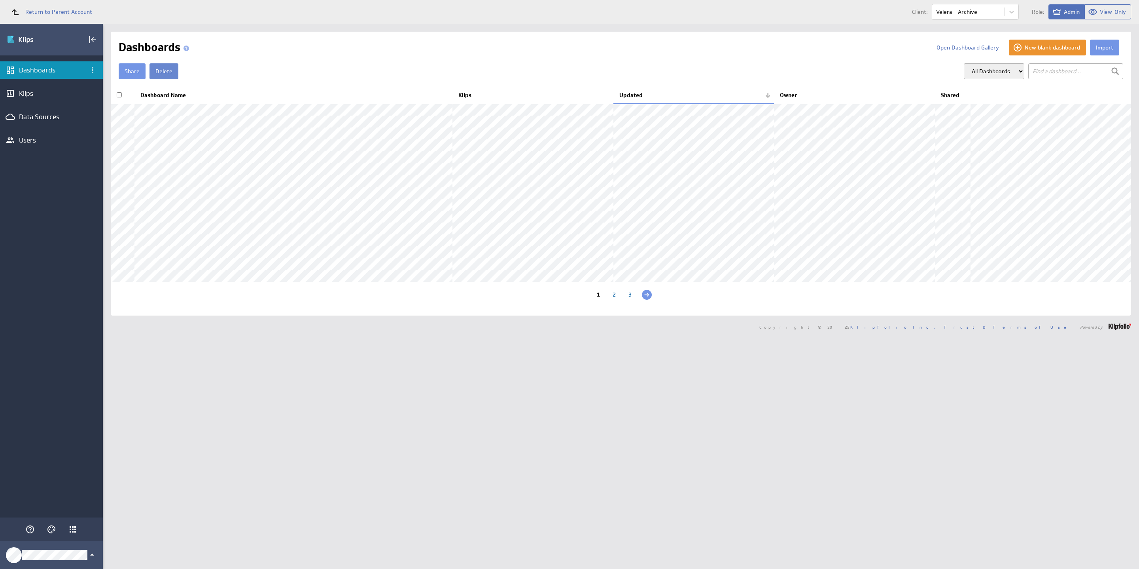
click at [167, 74] on button "Delete" at bounding box center [164, 71] width 29 height 16
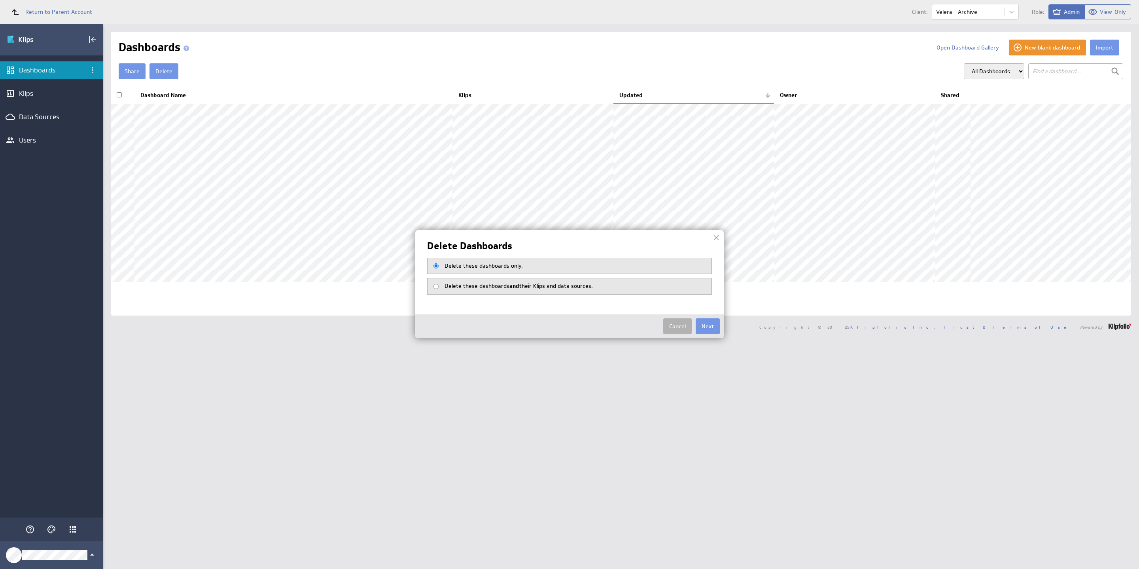
click at [527, 288] on span "Delete these dashboards and their Klips and data sources." at bounding box center [519, 285] width 148 height 7
radio input "true"
click at [703, 325] on button "Next" at bounding box center [708, 326] width 24 height 16
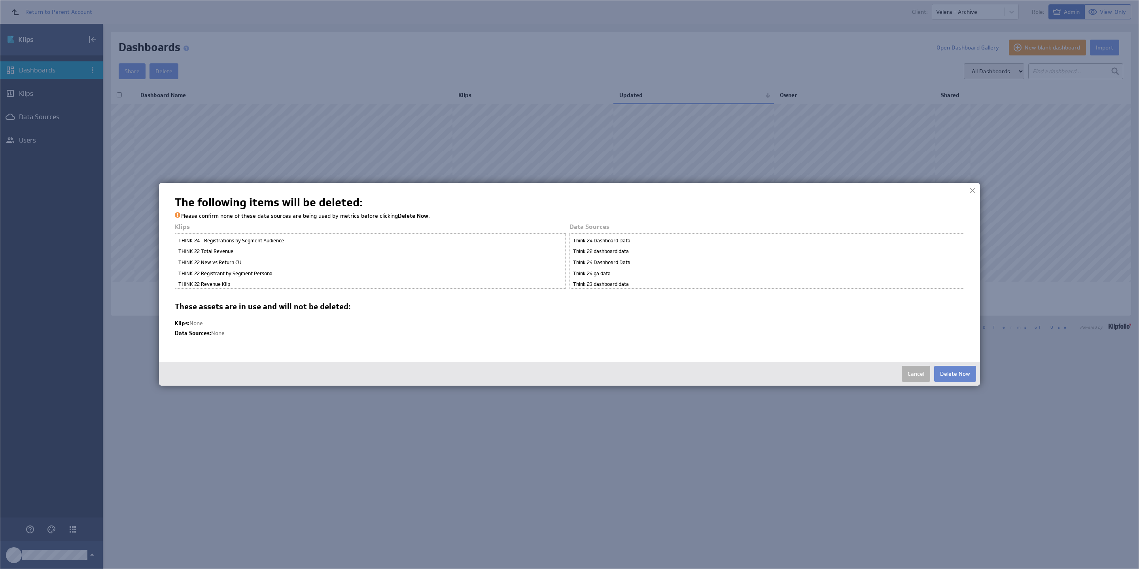
click at [948, 375] on button "Delete Now" at bounding box center [956, 374] width 42 height 16
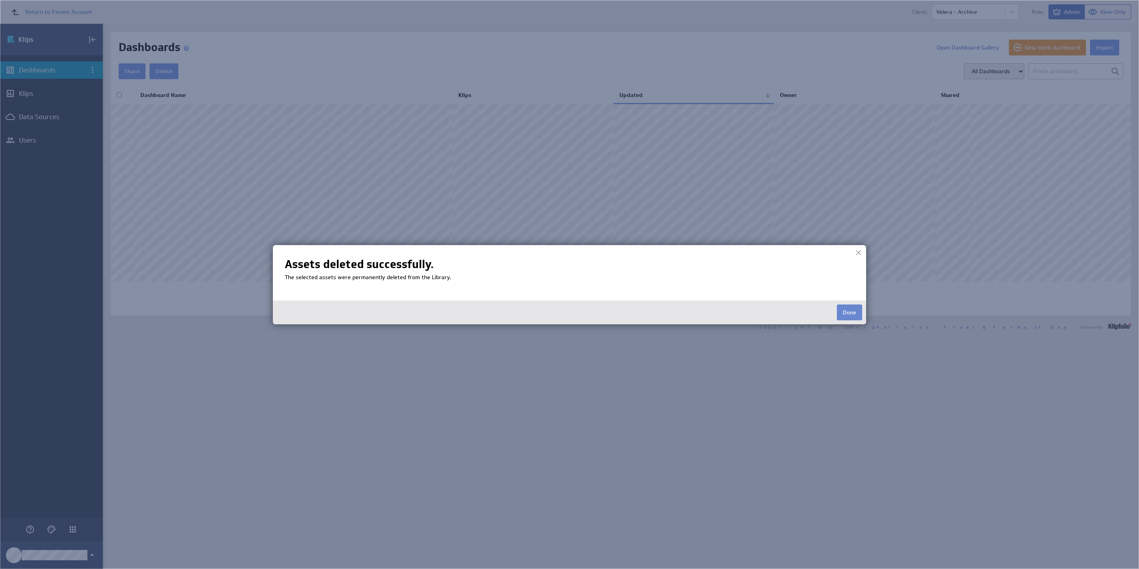
click at [845, 316] on button "Done" at bounding box center [849, 312] width 25 height 16
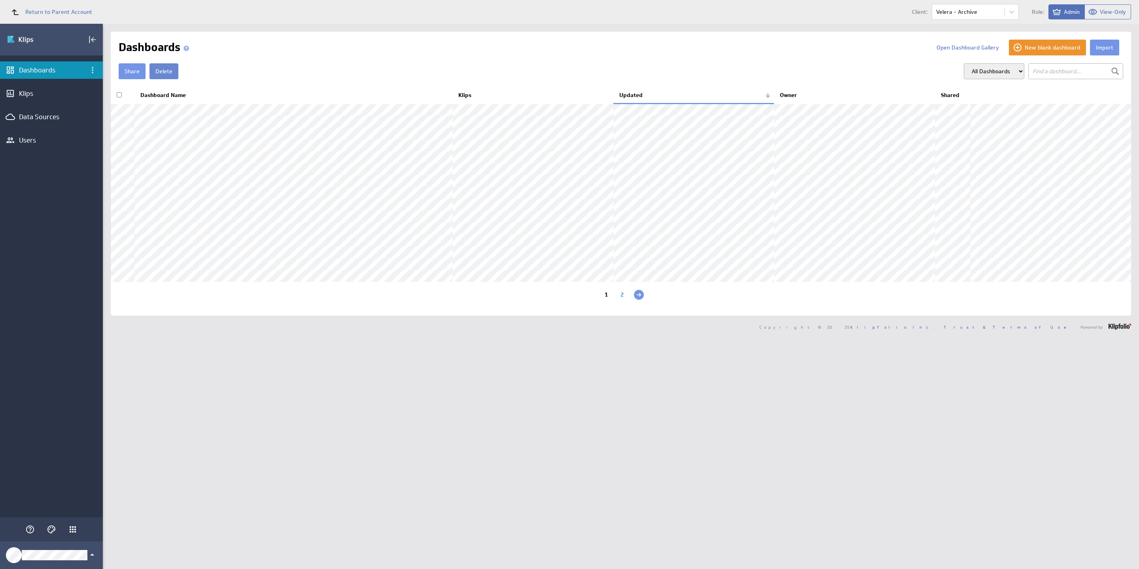
click at [169, 67] on button "Delete" at bounding box center [164, 71] width 29 height 16
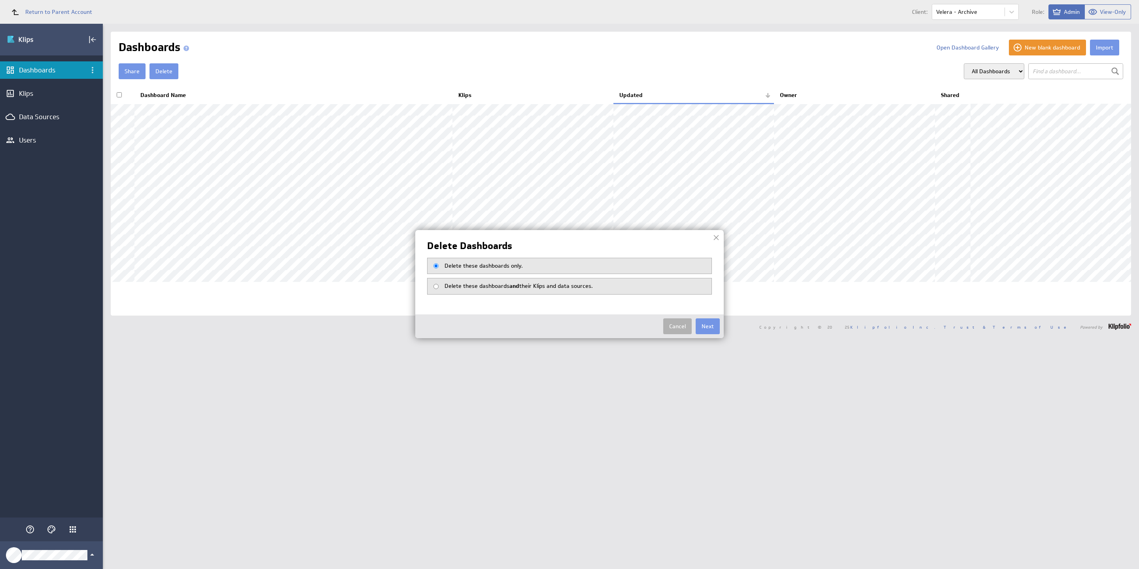
click at [575, 288] on span "Delete these dashboards and their Klips and data sources." at bounding box center [519, 285] width 148 height 7
radio input "true"
click at [713, 328] on button "Next" at bounding box center [708, 326] width 24 height 16
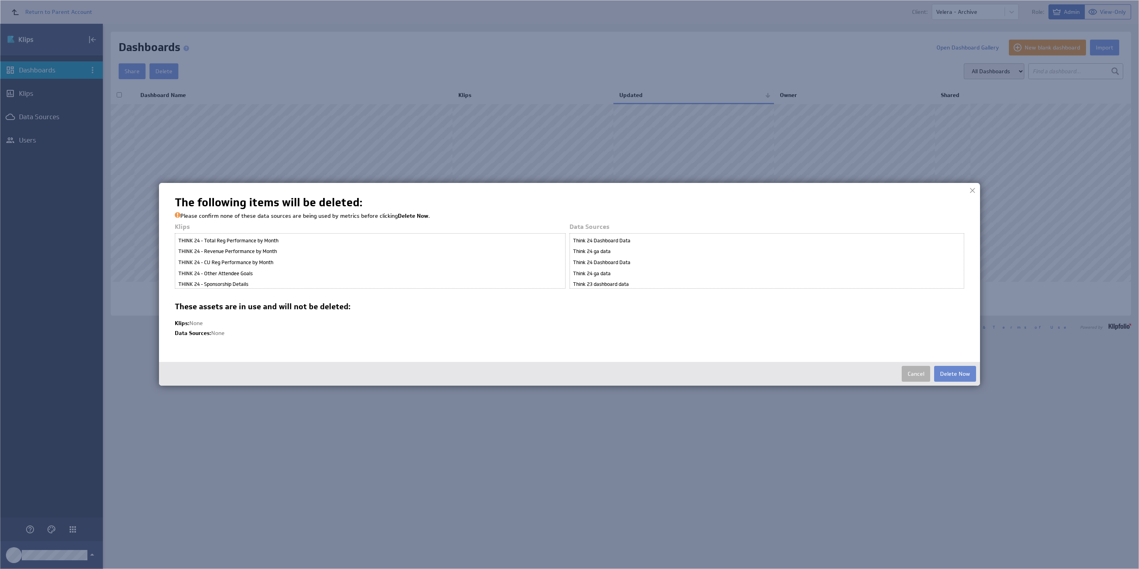
click at [957, 374] on button "Delete Now" at bounding box center [956, 374] width 42 height 16
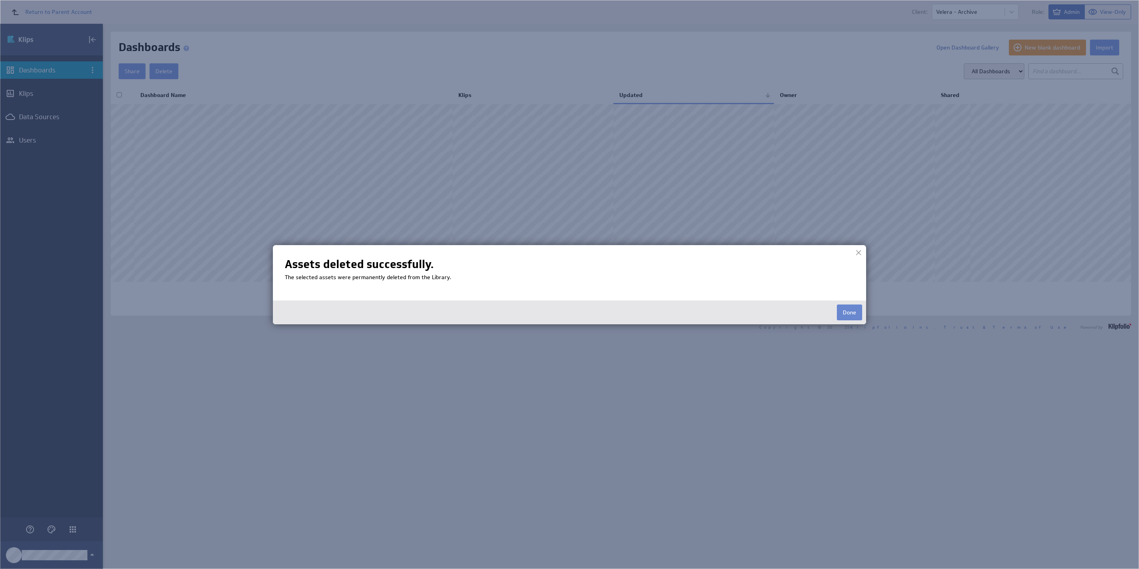
click at [855, 311] on button "Done" at bounding box center [849, 312] width 25 height 16
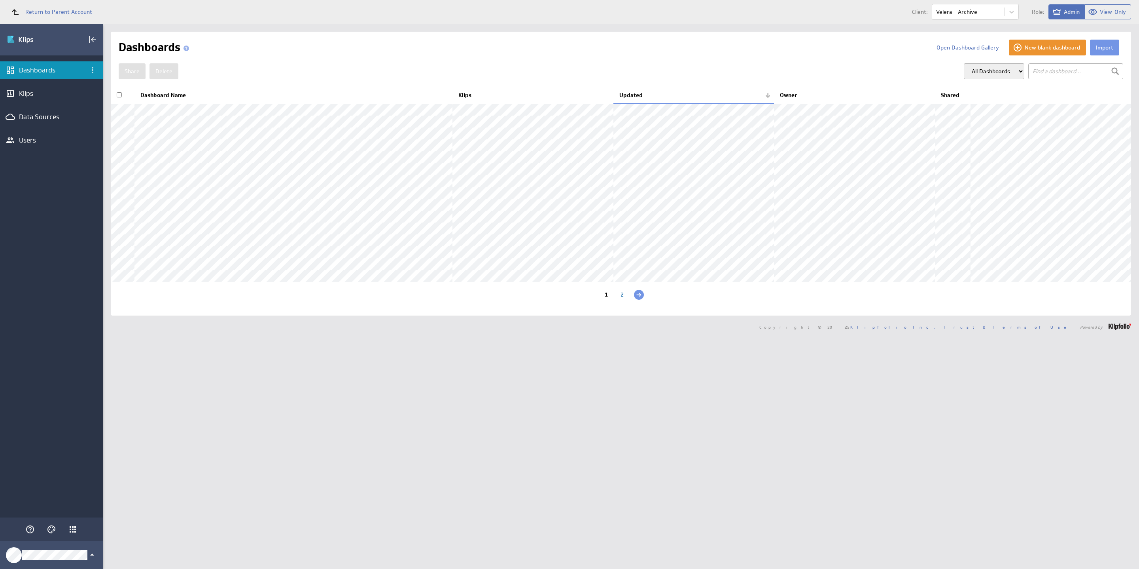
click at [620, 299] on div "2" at bounding box center [622, 296] width 16 height 8
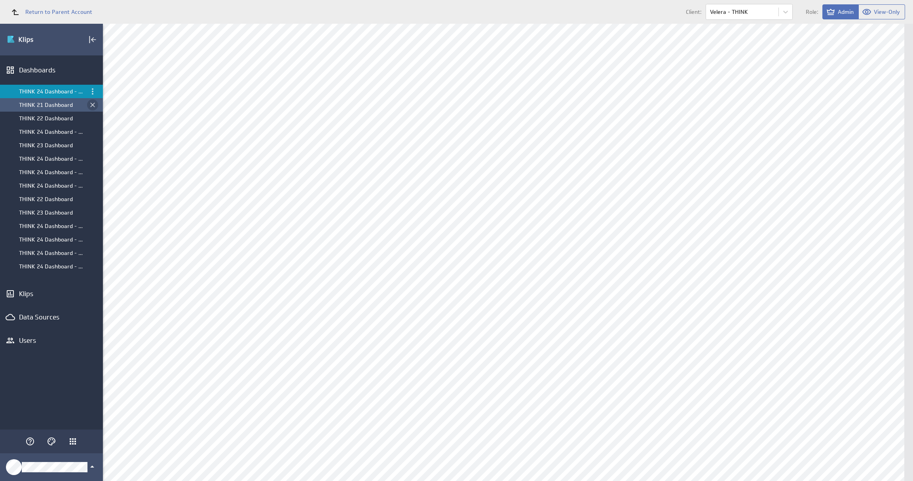
click at [96, 106] on icon "Close dashboard" at bounding box center [93, 105] width 8 height 8
click at [95, 106] on icon "Close dashboard" at bounding box center [93, 105] width 8 height 8
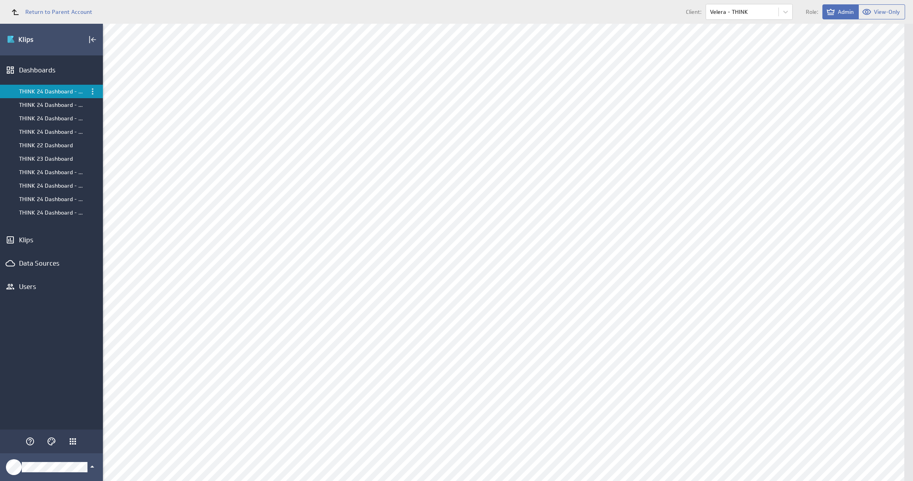
click at [95, 106] on icon "Close dashboard" at bounding box center [93, 105] width 8 height 8
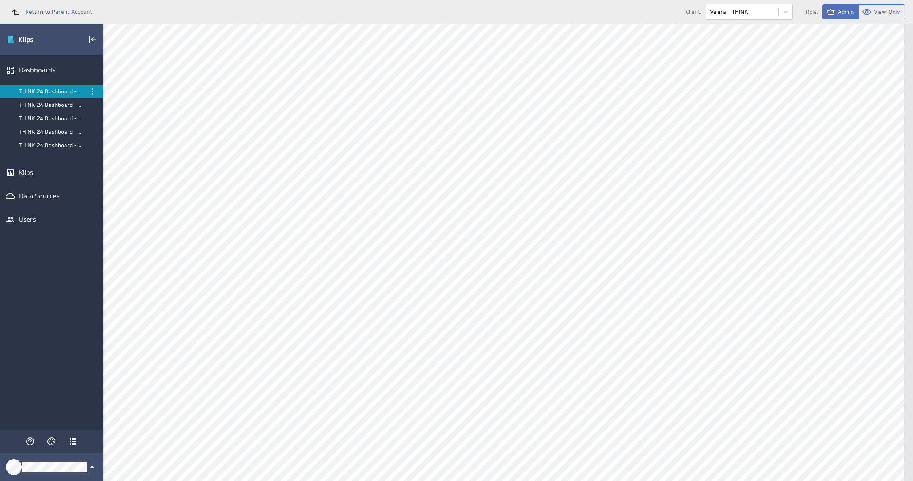
click at [95, 106] on icon "Close dashboard" at bounding box center [93, 105] width 8 height 8
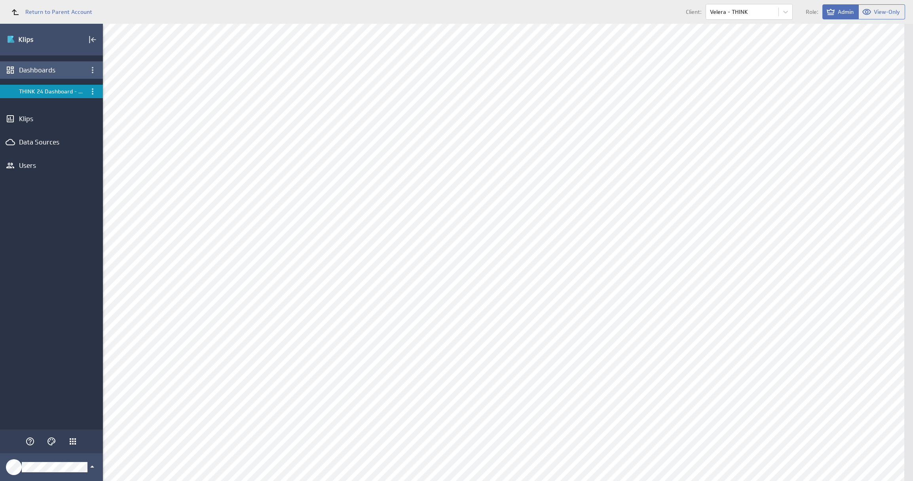
click at [44, 68] on div "Dashboards" at bounding box center [51, 70] width 65 height 9
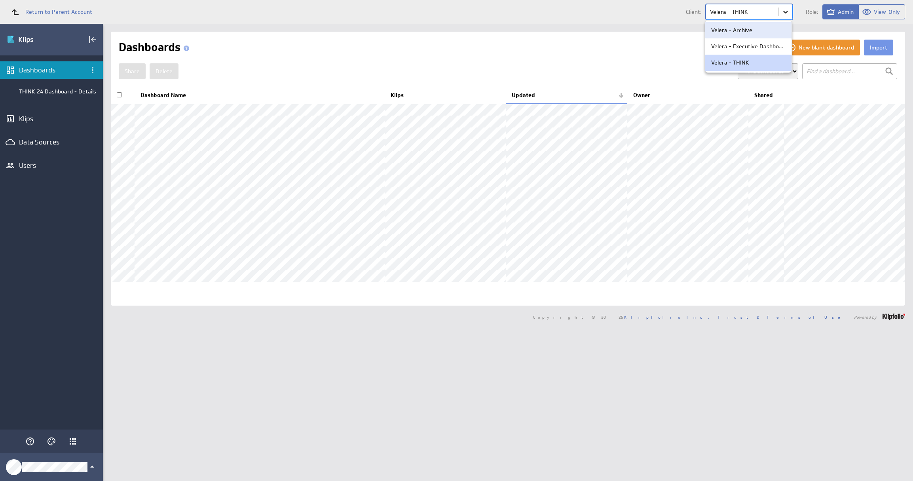
click at [784, 15] on body "Return to Parent Account Client: option Velera - Archive focused, 1 of 3. 3 res…" at bounding box center [456, 240] width 913 height 481
click at [763, 42] on p "Velera - Executive Dashboard" at bounding box center [748, 46] width 74 height 8
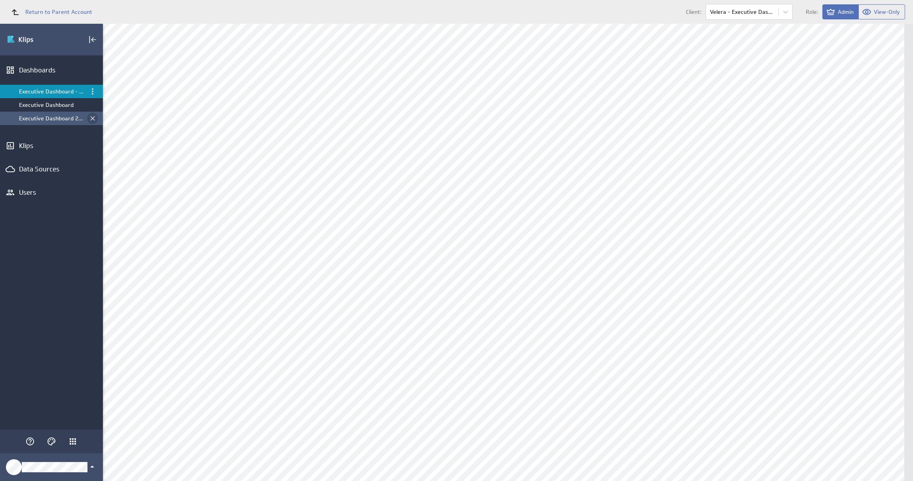
click at [94, 118] on icon "Close dashboard" at bounding box center [93, 118] width 8 height 8
click at [93, 108] on icon "Close dashboard" at bounding box center [93, 105] width 8 height 8
click at [93, 95] on icon "Menu" at bounding box center [92, 91] width 9 height 9
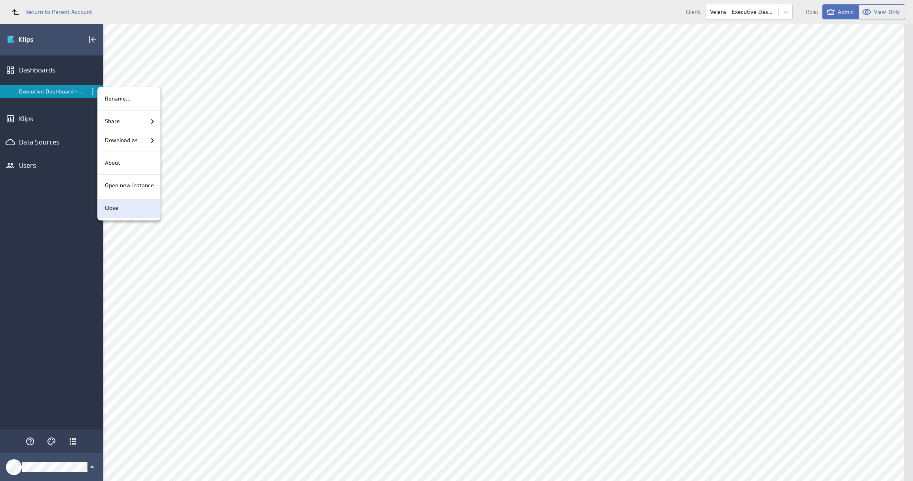
click at [120, 214] on div "Close" at bounding box center [129, 208] width 63 height 19
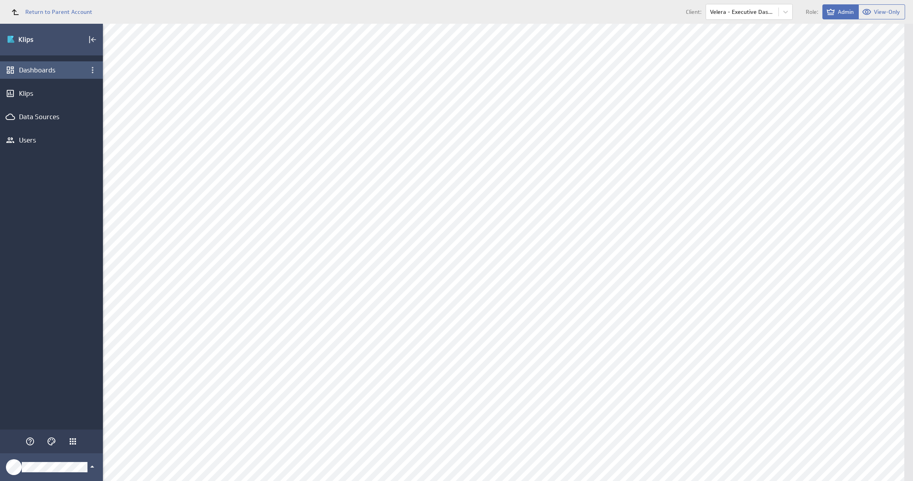
click at [36, 72] on div "Dashboards" at bounding box center [51, 70] width 65 height 9
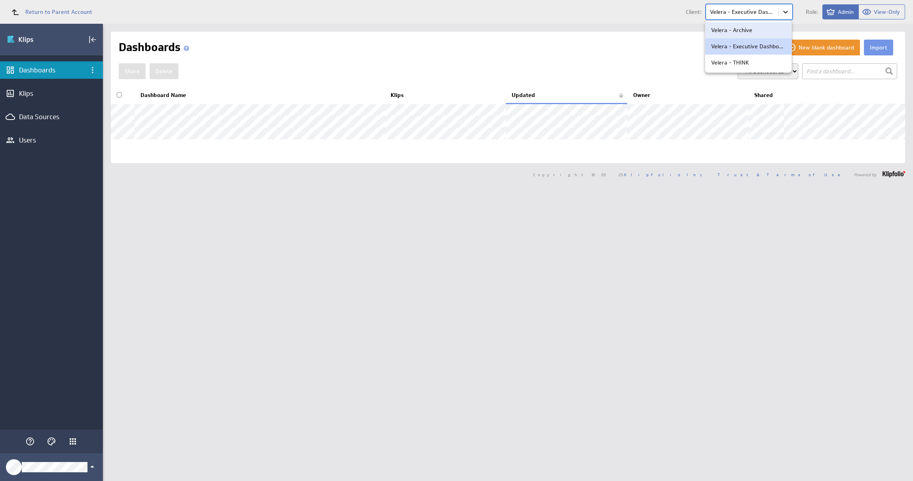
click at [785, 15] on body "Return to Parent Account Client: option Velera - Archive focused, 1 of 3. 3 res…" at bounding box center [456, 240] width 913 height 481
click at [748, 32] on p "Velera - Archive" at bounding box center [731, 30] width 41 height 8
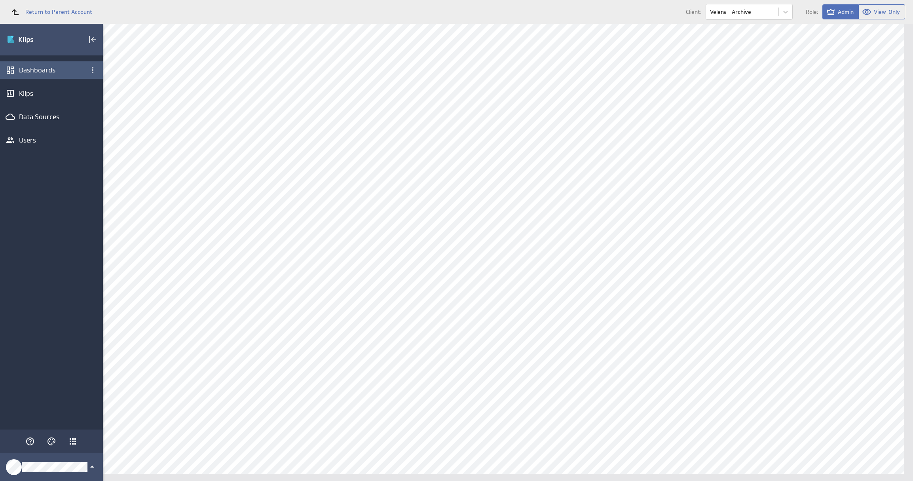
click at [39, 68] on div "Dashboards" at bounding box center [51, 70] width 65 height 9
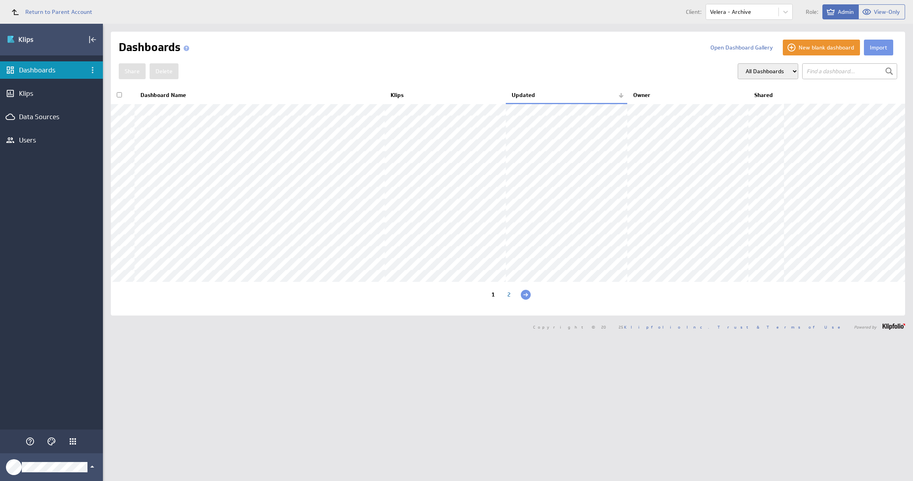
click at [505, 299] on div "2" at bounding box center [509, 296] width 16 height 8
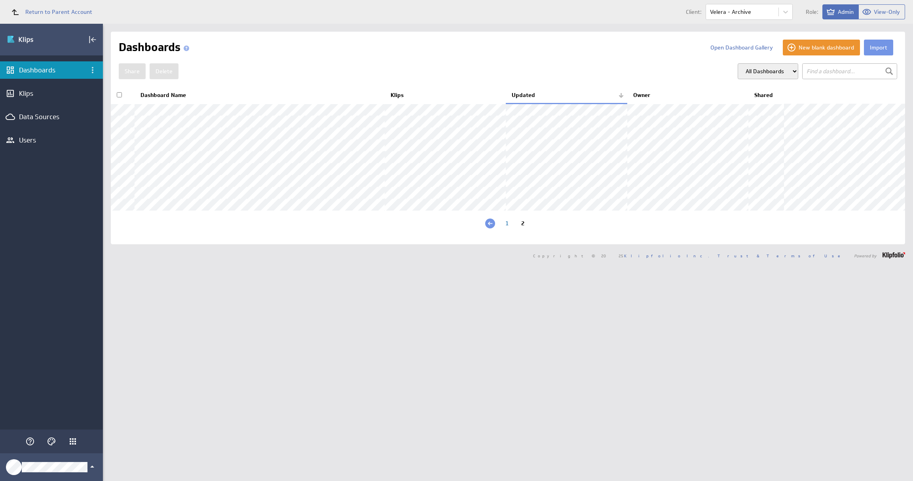
click at [507, 228] on div "1" at bounding box center [507, 224] width 16 height 8
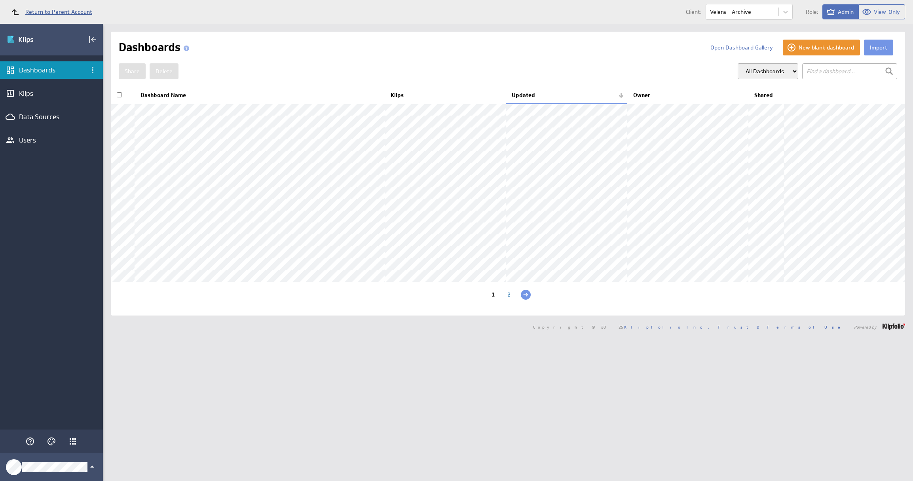
click at [57, 12] on span "Return to Parent Account" at bounding box center [58, 12] width 67 height 6
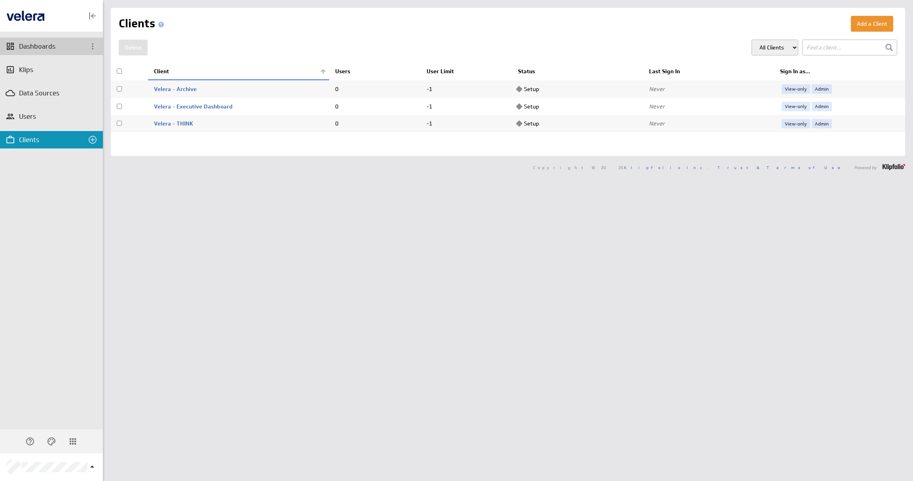
click at [50, 48] on div "Dashboards" at bounding box center [51, 46] width 65 height 9
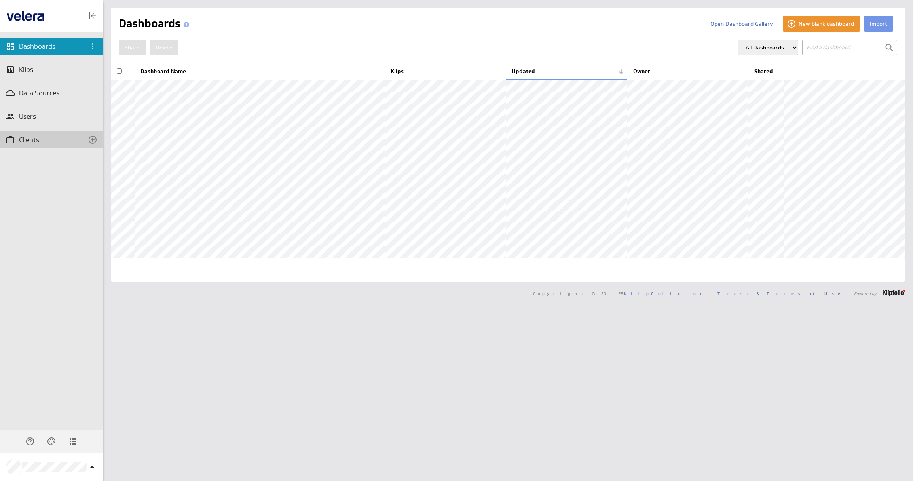
click at [28, 141] on div "Clients" at bounding box center [51, 139] width 65 height 9
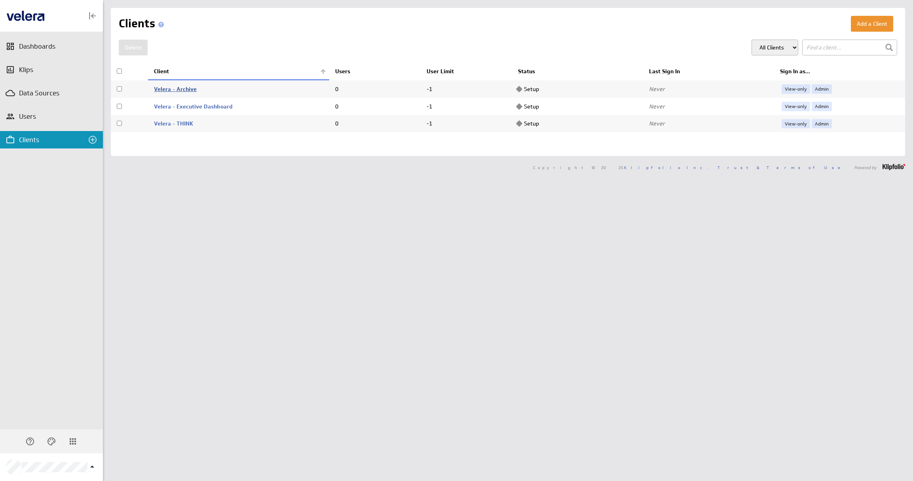
click at [178, 90] on link "Velera - Archive" at bounding box center [175, 88] width 43 height 7
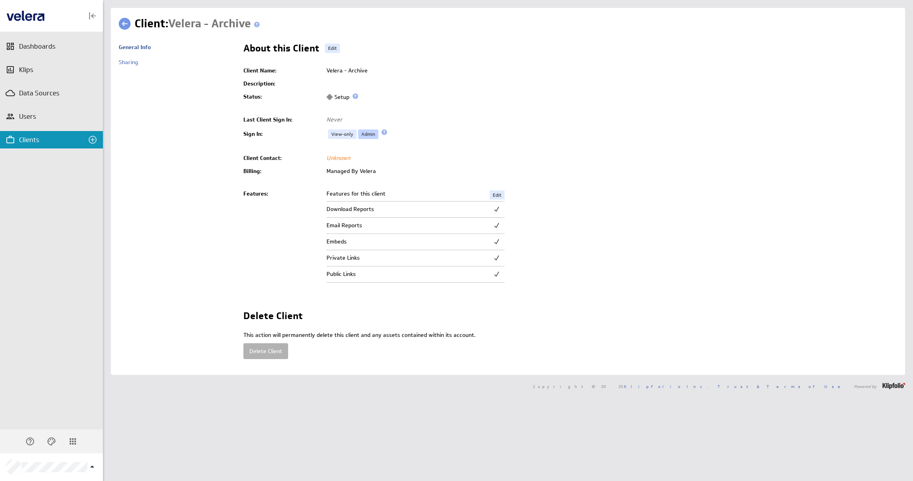
click at [366, 138] on link "Admin" at bounding box center [368, 133] width 20 height 9
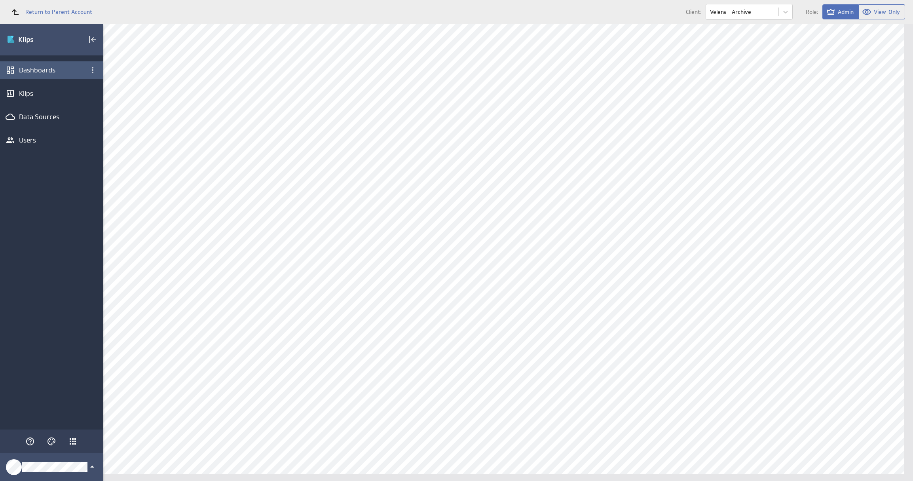
click at [50, 72] on div "Dashboards" at bounding box center [51, 70] width 65 height 9
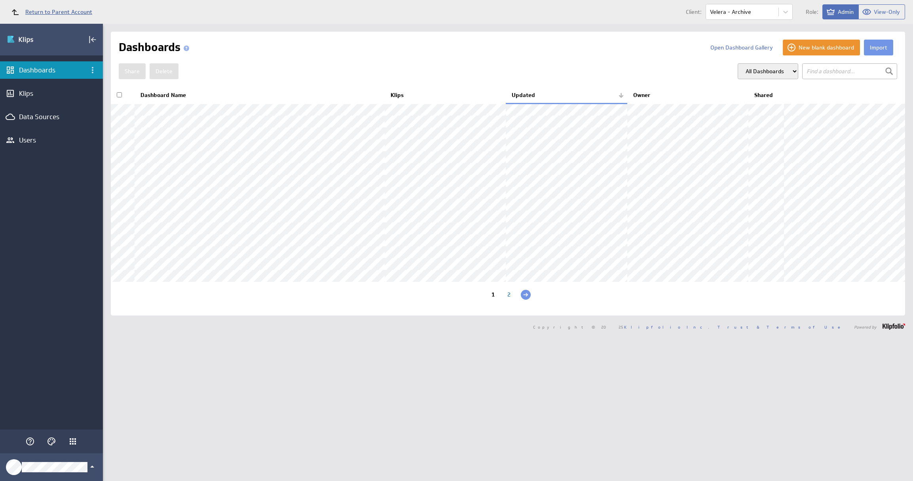
click at [48, 13] on span "Return to Parent Account" at bounding box center [58, 12] width 67 height 6
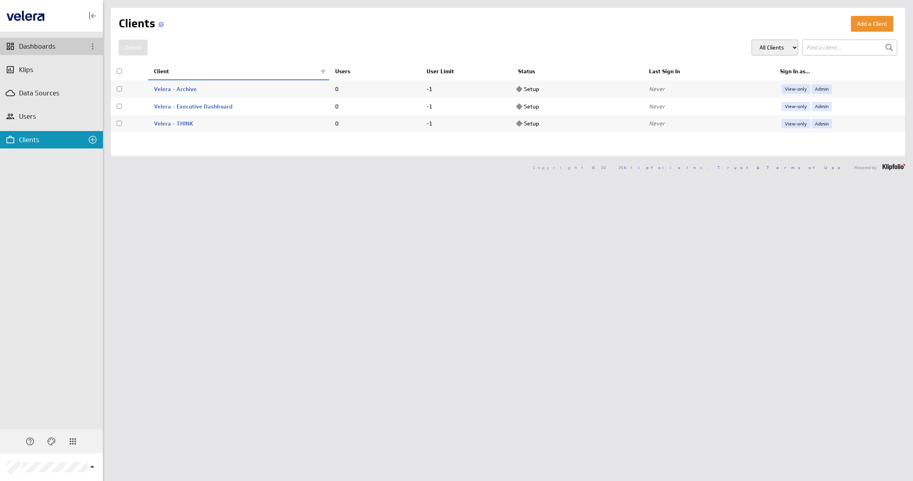
click at [48, 42] on div "Dashboards" at bounding box center [51, 46] width 65 height 9
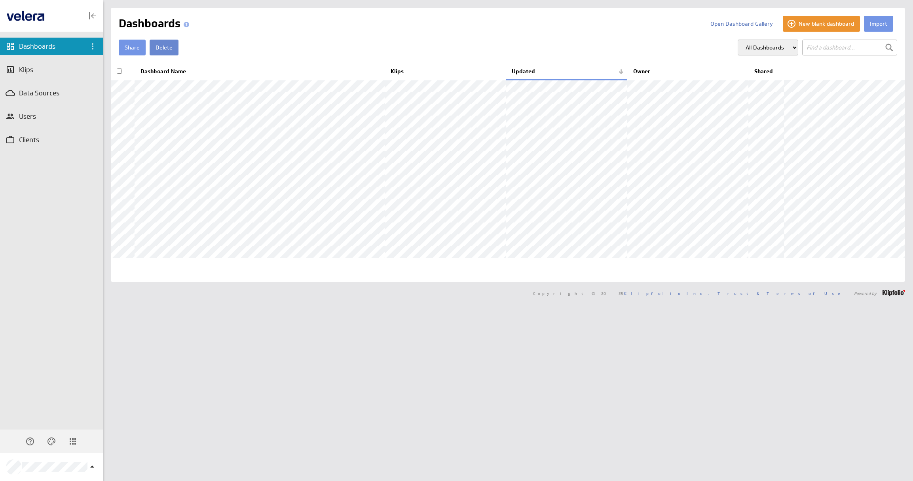
click at [171, 50] on button "Delete" at bounding box center [164, 48] width 29 height 16
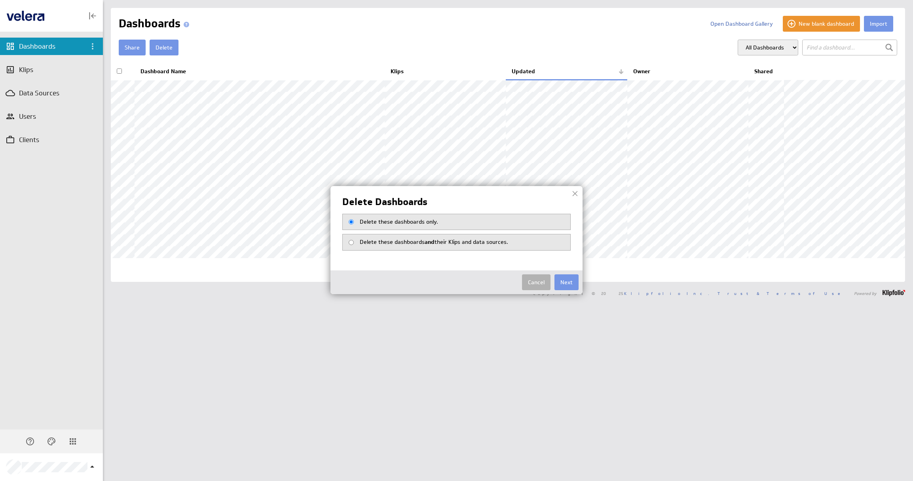
click at [474, 241] on span "Delete these dashboards and their Klips and data sources." at bounding box center [434, 241] width 148 height 7
radio input "true"
click at [563, 288] on button "Next" at bounding box center [566, 282] width 24 height 16
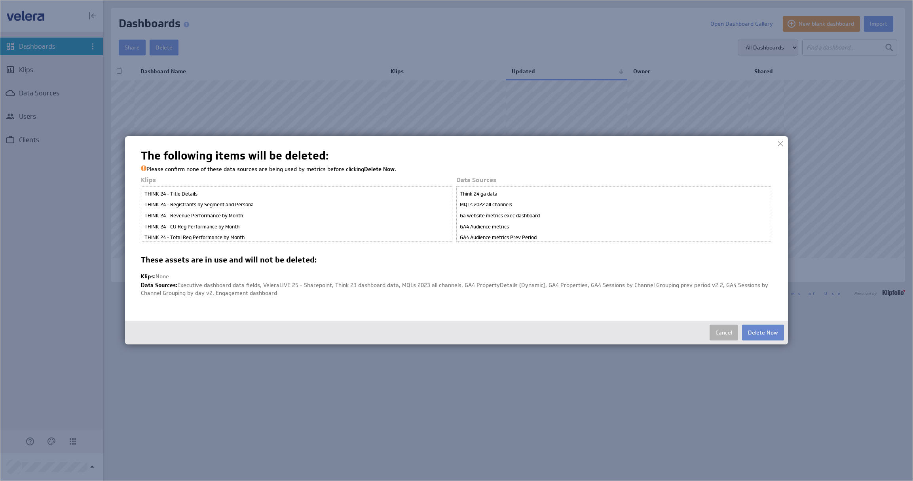
click at [770, 336] on button "Delete Now" at bounding box center [763, 332] width 42 height 16
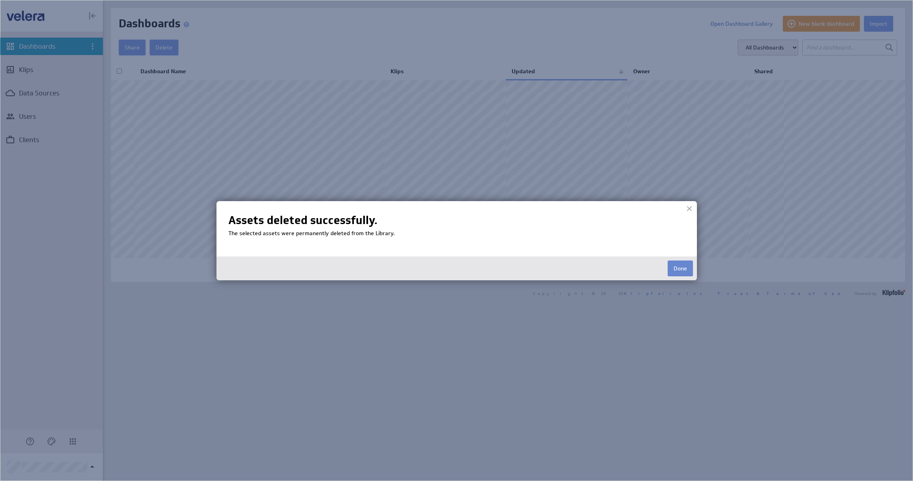
click at [684, 272] on button "Done" at bounding box center [679, 268] width 25 height 16
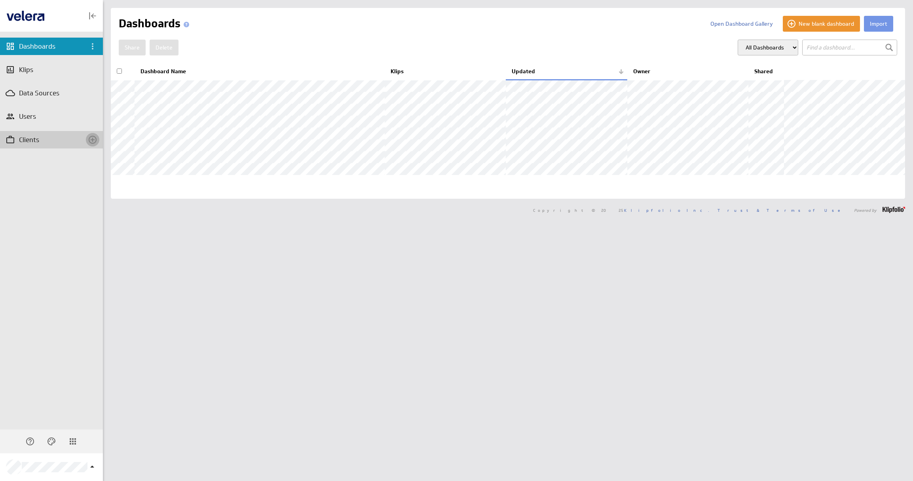
click at [91, 140] on icon "Create a client" at bounding box center [92, 139] width 9 height 9
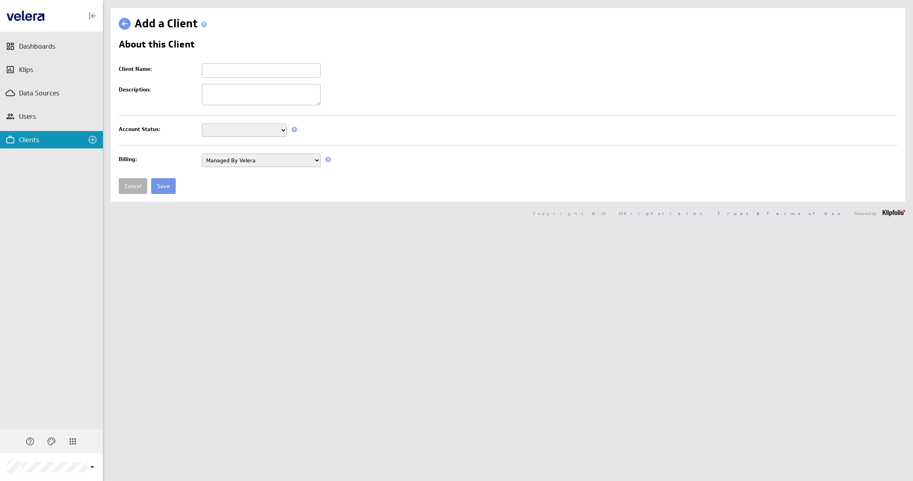
click at [213, 72] on input "Client Name:" at bounding box center [261, 70] width 119 height 14
drag, startPoint x: 254, startPoint y: 72, endPoint x: 226, endPoint y: 68, distance: 28.0
click at [226, 68] on input "Velera - Archive" at bounding box center [261, 70] width 119 height 14
type input "Velera - VeleraLIVE"
click at [284, 130] on select "Setup Mode Trial Active Disabled" at bounding box center [244, 129] width 85 height 13
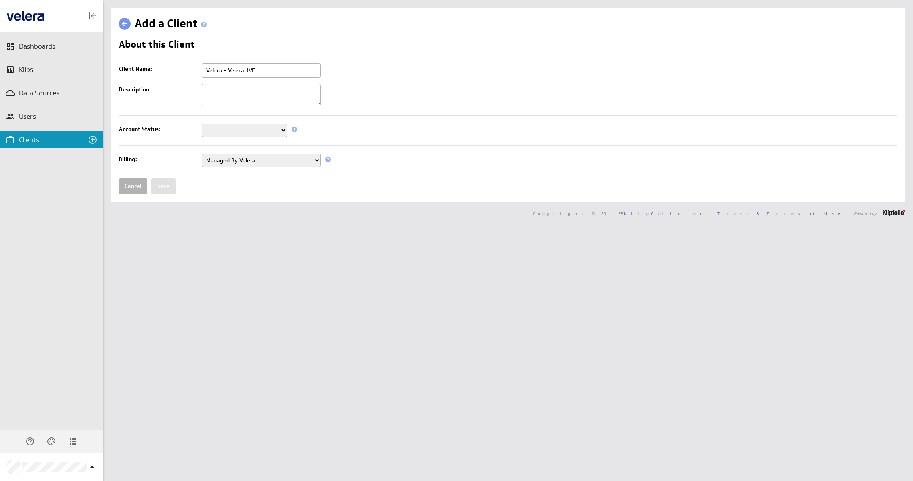
select select "7"
click at [202, 124] on select "Setup Mode Trial Active Disabled" at bounding box center [244, 129] width 85 height 13
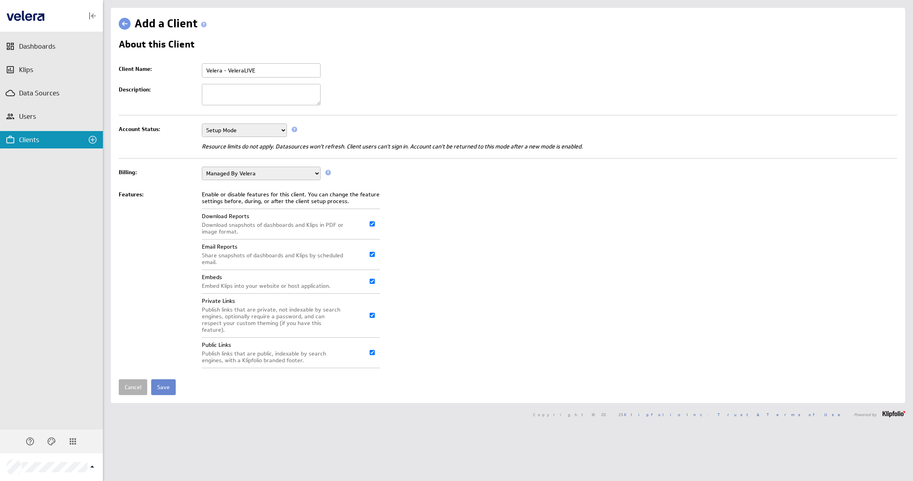
click at [161, 383] on input "Save" at bounding box center [163, 387] width 25 height 16
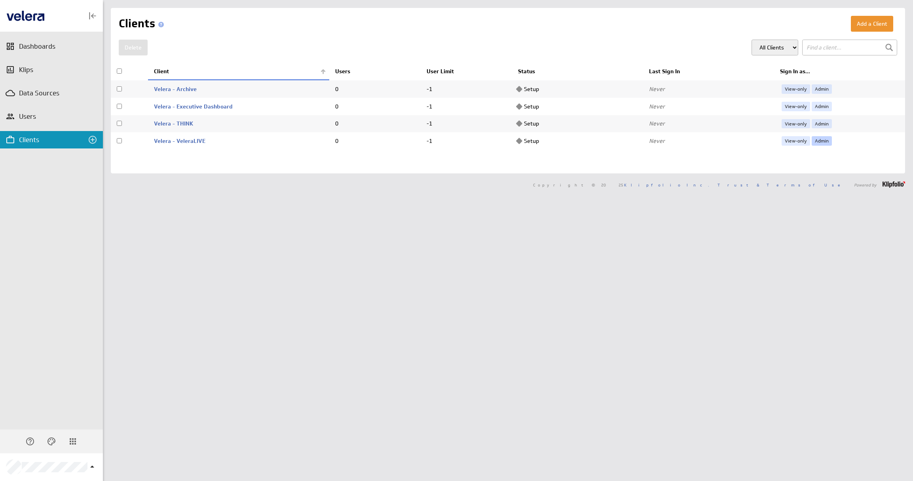
click at [820, 139] on link "Admin" at bounding box center [821, 140] width 20 height 9
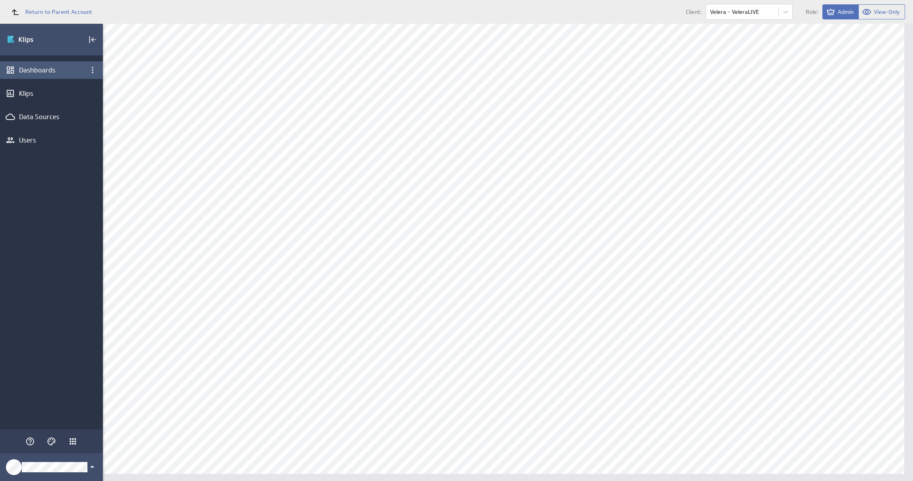
click at [30, 71] on div "Dashboards" at bounding box center [51, 70] width 65 height 9
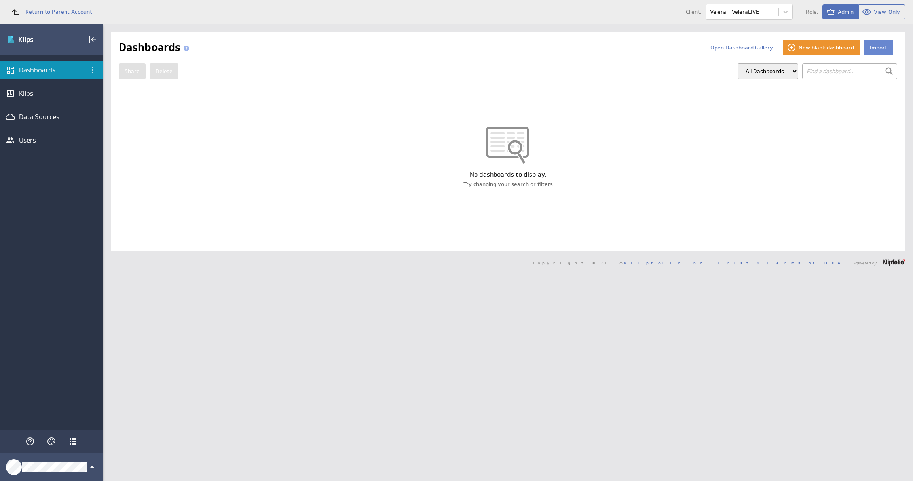
click at [881, 47] on button "Import" at bounding box center [878, 48] width 29 height 16
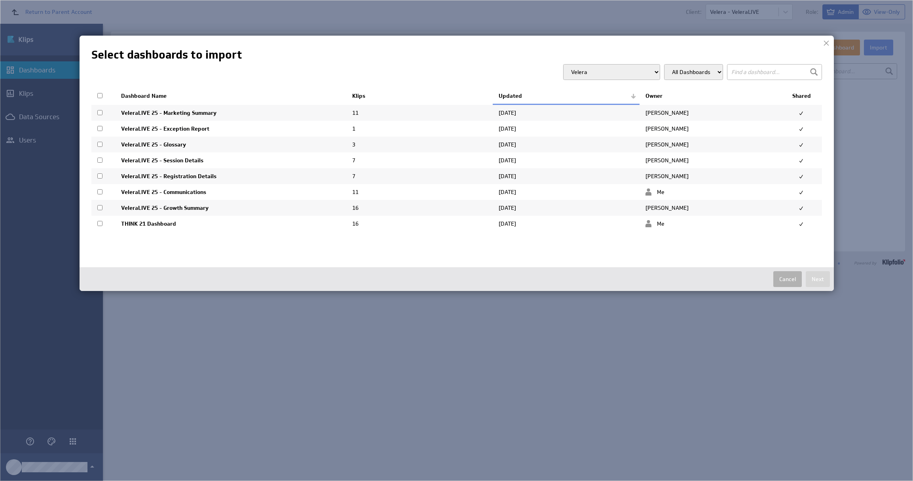
click at [99, 93] on input "checkbox" at bounding box center [99, 95] width 5 height 5
checkbox input "true"
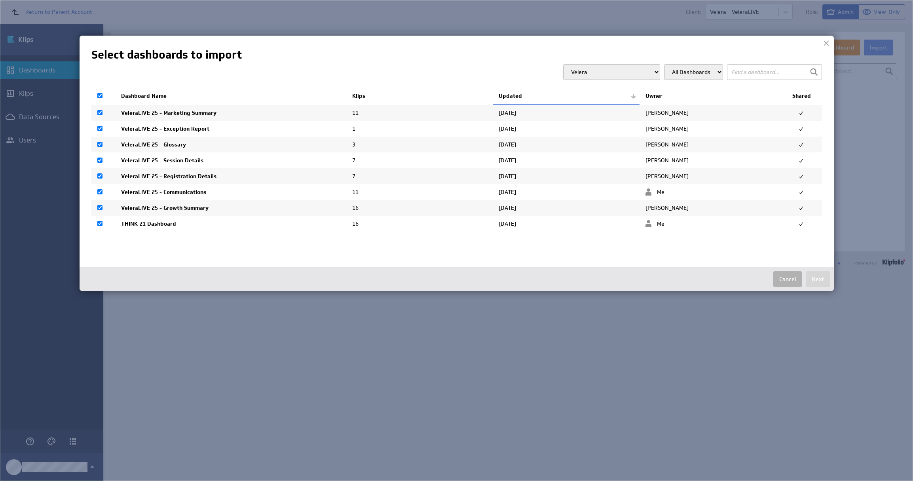
checkbox input "true"
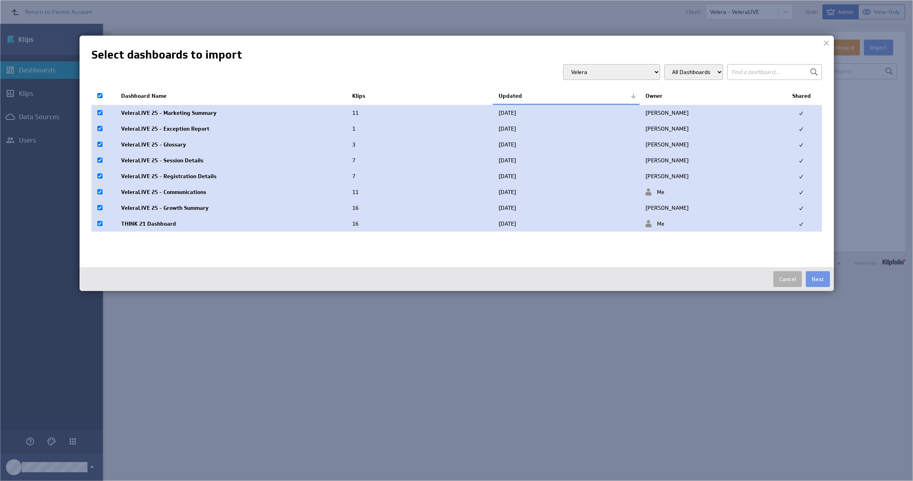
click at [103, 226] on td at bounding box center [103, 224] width 24 height 16
checkbox input "false"
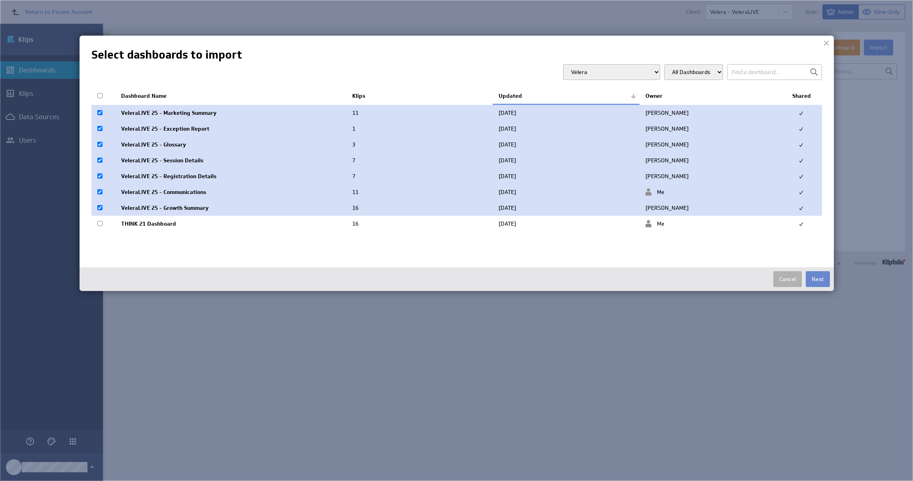
click at [815, 282] on button "Next" at bounding box center [818, 279] width 24 height 16
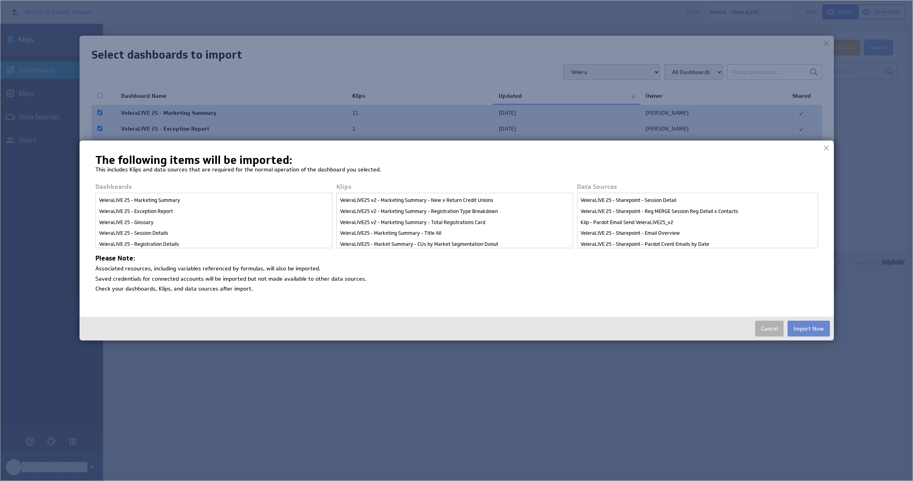
click at [805, 328] on button "Import Now" at bounding box center [808, 328] width 42 height 16
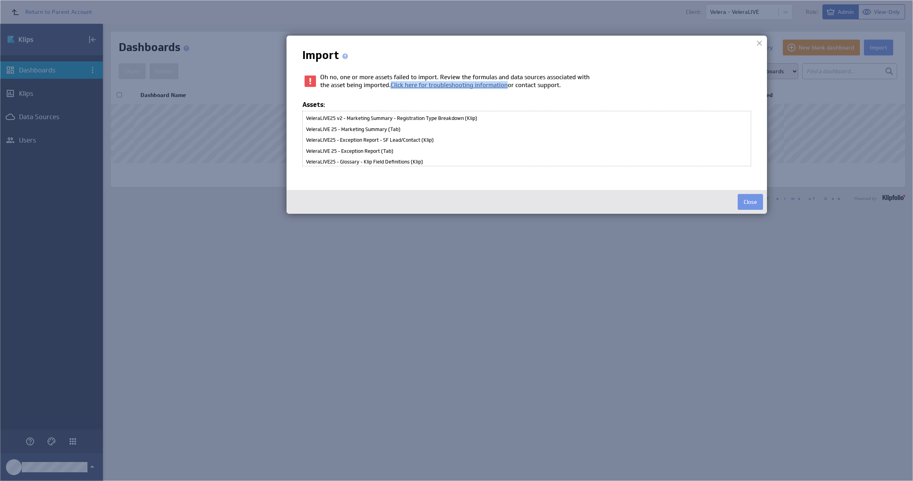
click at [473, 84] on link "Click here for troubleshooting information" at bounding box center [448, 85] width 117 height 8
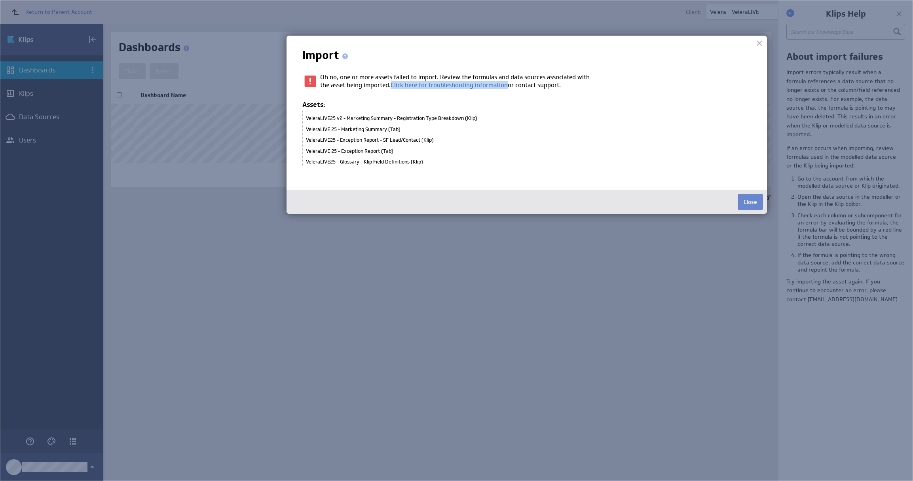
click at [741, 200] on button "Close" at bounding box center [749, 202] width 25 height 16
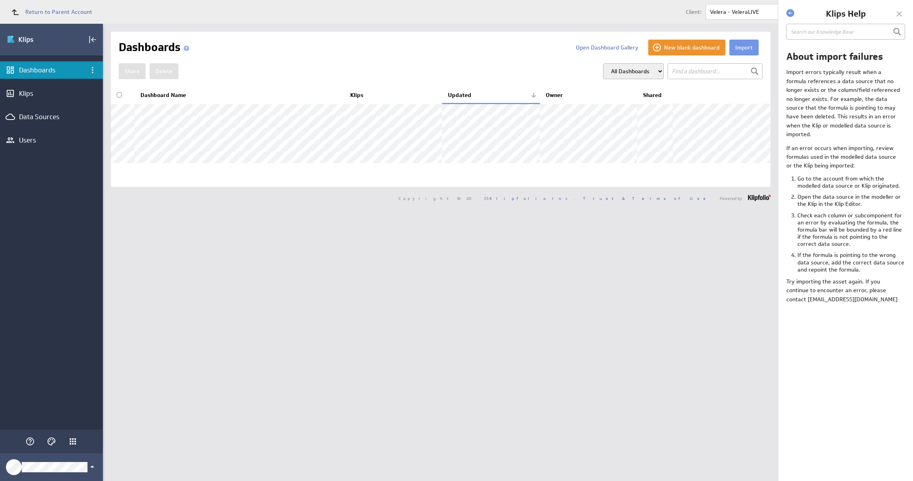
click at [901, 14] on div at bounding box center [899, 14] width 12 height 12
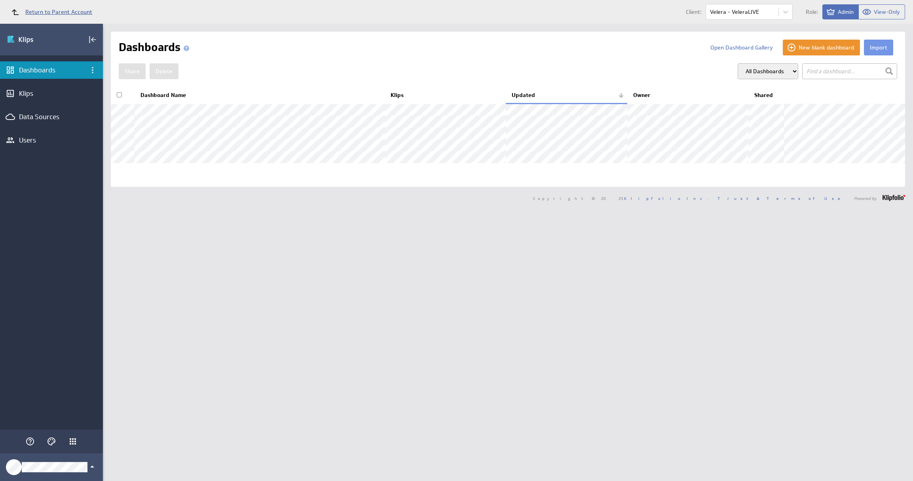
click at [72, 16] on link "Return to Parent Account" at bounding box center [49, 11] width 86 height 17
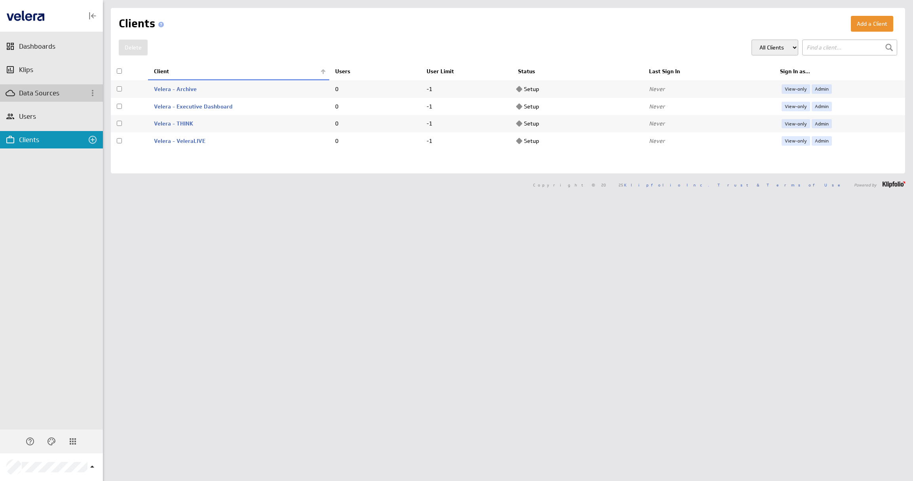
click at [42, 90] on div "Data Sources" at bounding box center [45, 93] width 52 height 9
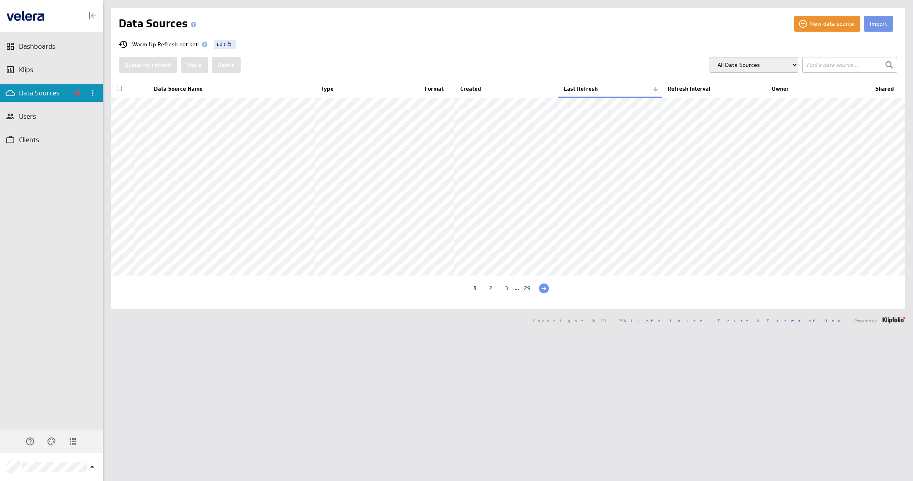
click at [781, 67] on select "All Data Sources My Data Sources All Modelled Data Sources My Modelled Data Sou…" at bounding box center [753, 65] width 89 height 16
click at [709, 57] on select "All Data Sources My Data Sources All Modelled Data Sources My Modelled Data Sou…" at bounding box center [753, 65] width 89 height 16
click at [740, 71] on select "All Data Sources My Data Sources All Modelled Data Sources My Modelled Data Sou…" at bounding box center [753, 65] width 89 height 16
select select "all"
click at [709, 57] on select "All Data Sources My Data Sources All Modelled Data Sources My Modelled Data Sou…" at bounding box center [753, 65] width 89 height 16
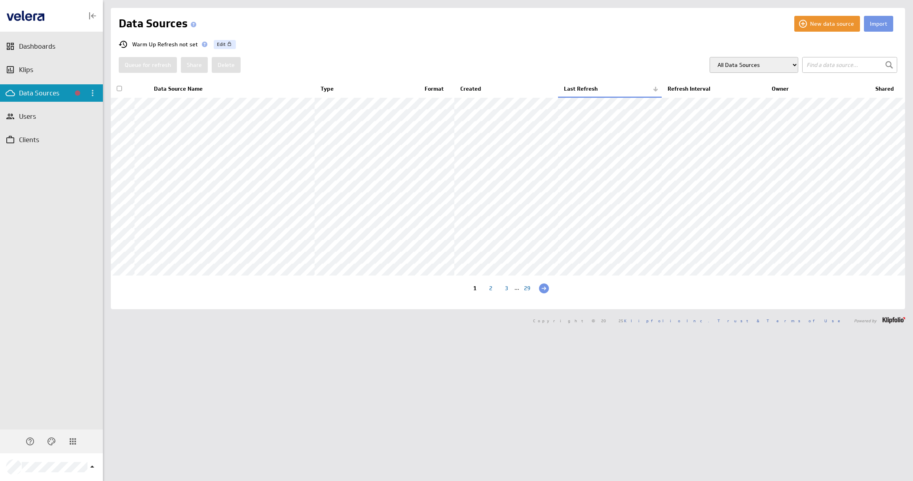
click at [486, 293] on div "2" at bounding box center [491, 289] width 16 height 8
click at [503, 293] on div "3" at bounding box center [506, 289] width 16 height 8
click at [509, 293] on div "4" at bounding box center [514, 289] width 16 height 8
click at [787, 68] on select "All Data Sources My Data Sources All Modelled Data Sources My Modelled Data Sou…" at bounding box center [753, 65] width 89 height 16
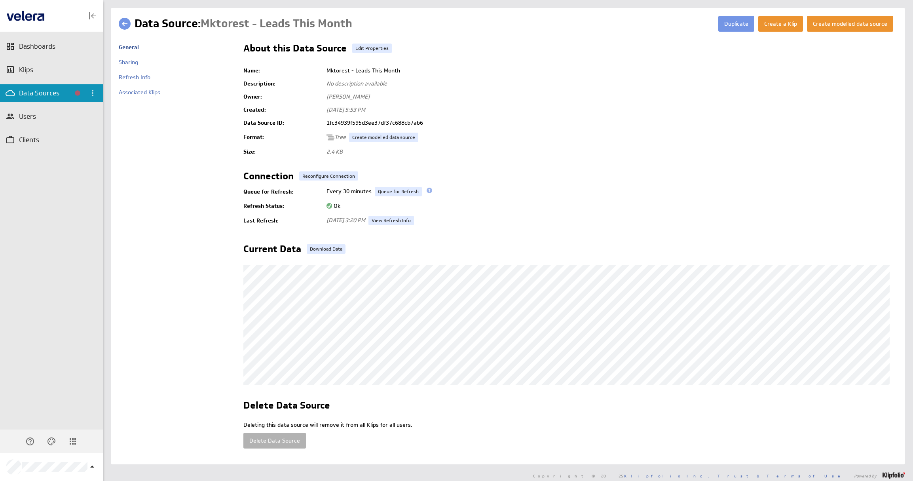
click at [123, 23] on link at bounding box center [125, 24] width 12 height 12
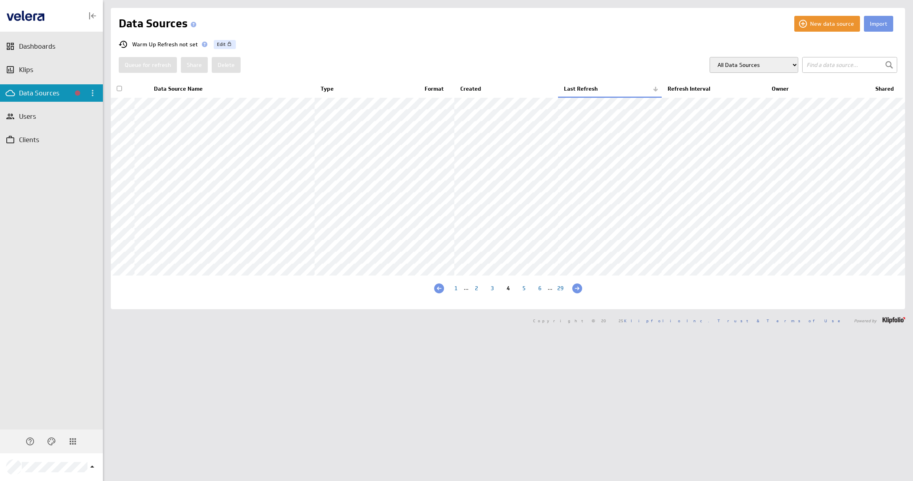
click at [773, 66] on select "All Data Sources My Data Sources All Modelled Data Sources My Modelled Data Sou…" at bounding box center [753, 65] width 89 height 16
select select "disabled"
click at [709, 57] on select "All Data Sources My Data Sources All Modelled Data Sources My Modelled Data Sou…" at bounding box center [753, 65] width 89 height 16
click at [523, 293] on div "7" at bounding box center [527, 289] width 16 height 8
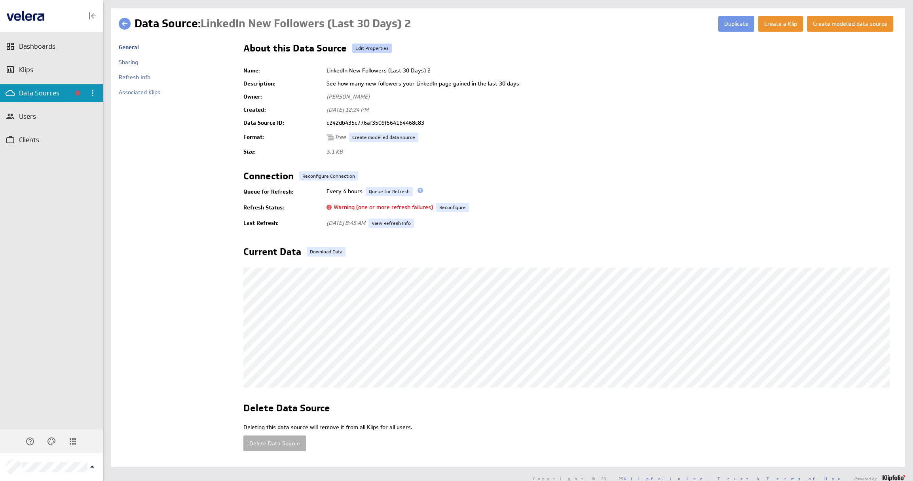
click at [365, 48] on link "Edit Properties" at bounding box center [372, 48] width 40 height 9
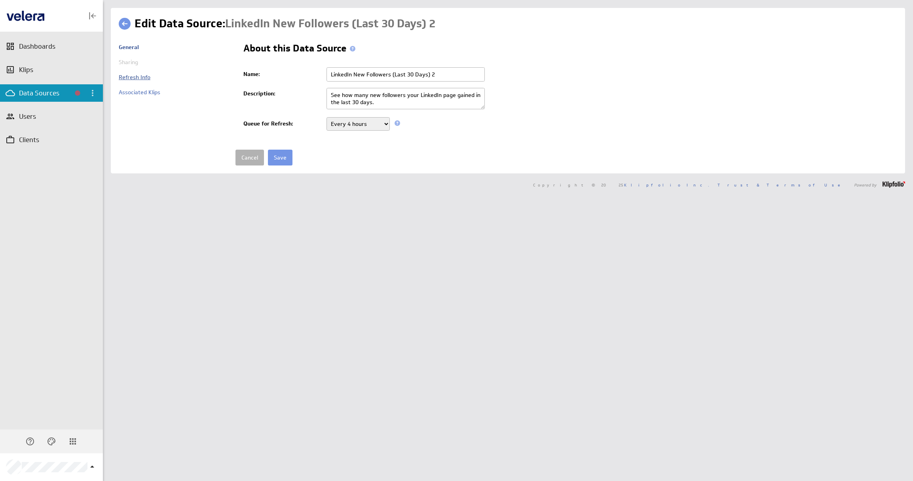
click at [130, 78] on link "Refresh Info" at bounding box center [135, 77] width 32 height 7
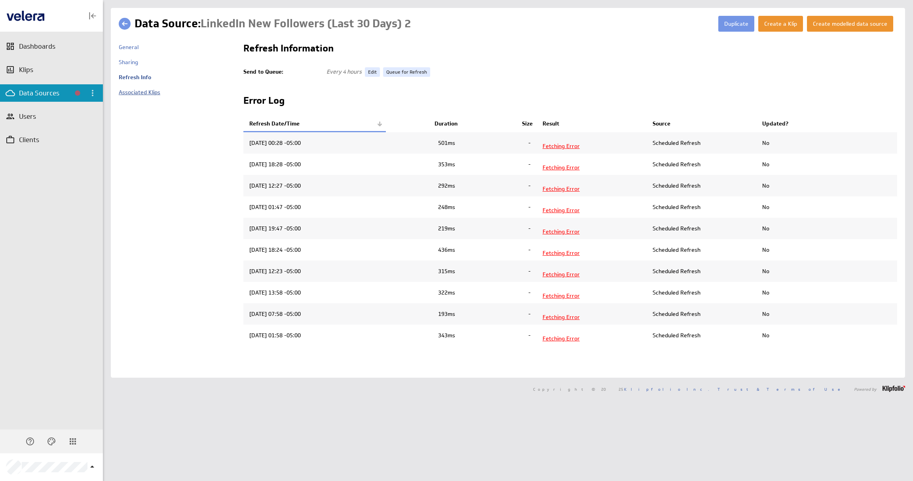
click at [150, 93] on link "Associated Klips" at bounding box center [140, 92] width 42 height 7
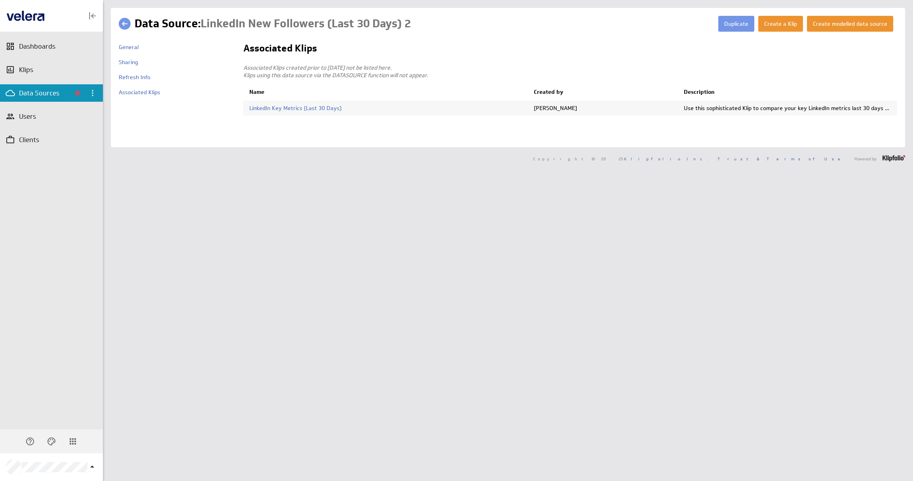
click at [125, 26] on link at bounding box center [125, 24] width 12 height 12
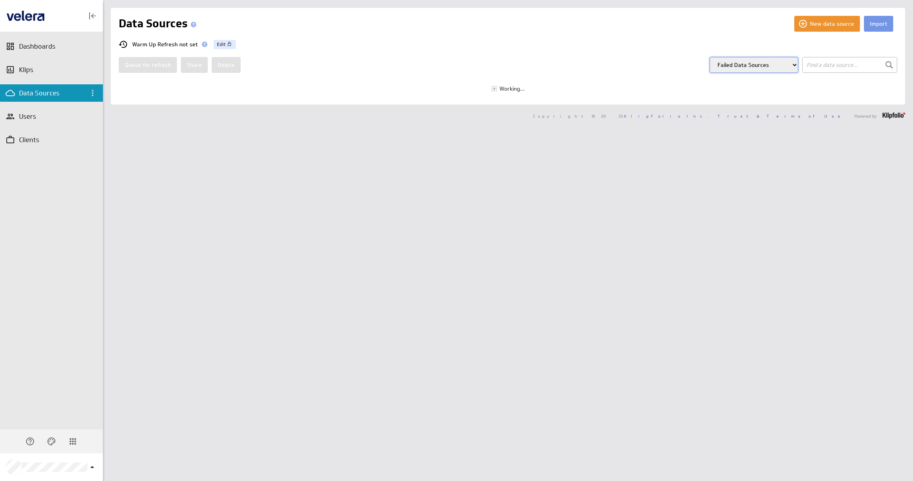
select select "disabled"
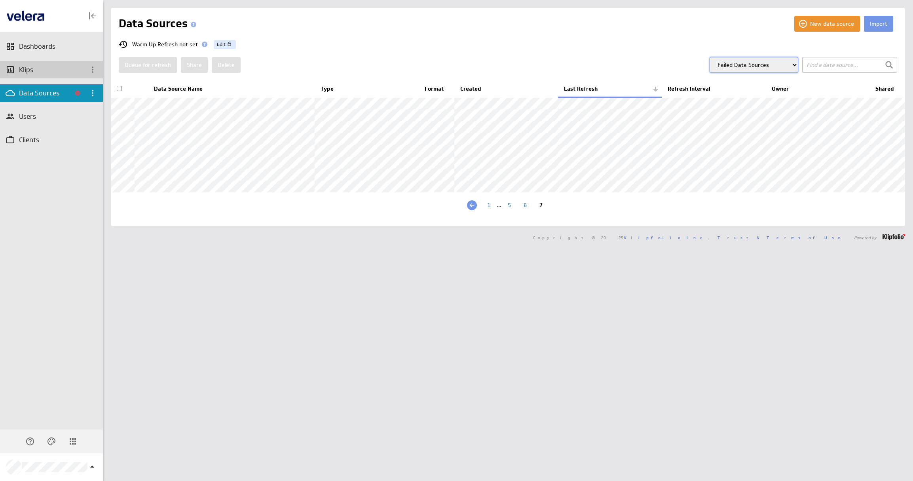
click at [35, 70] on div "Klips" at bounding box center [51, 69] width 65 height 9
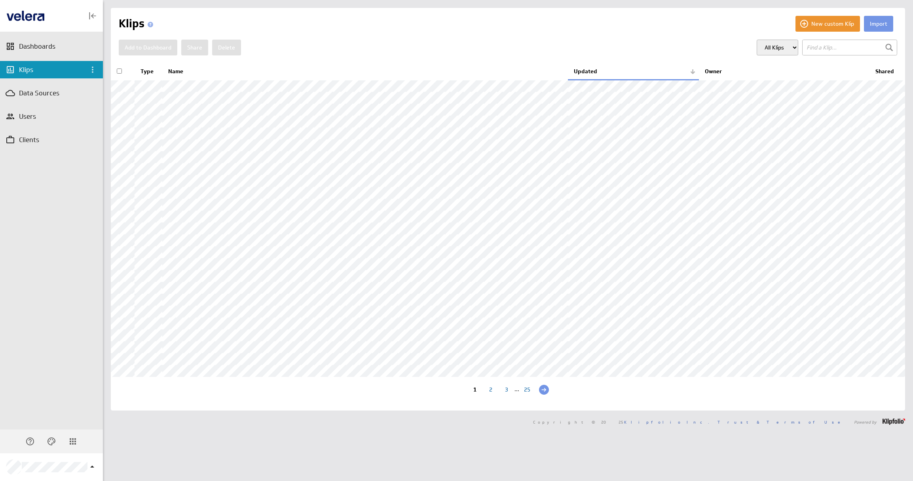
scroll to position [56, 0]
click at [525, 394] on div "25" at bounding box center [527, 391] width 16 height 8
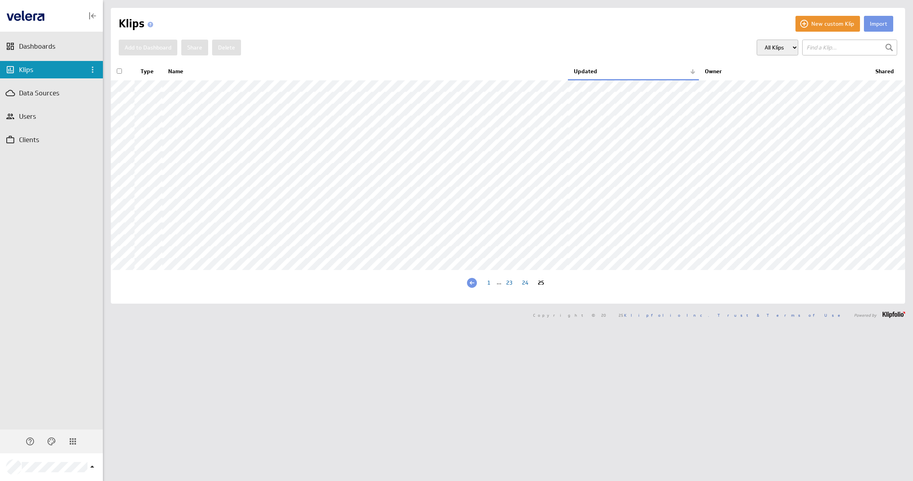
click at [469, 288] on div at bounding box center [472, 283] width 10 height 10
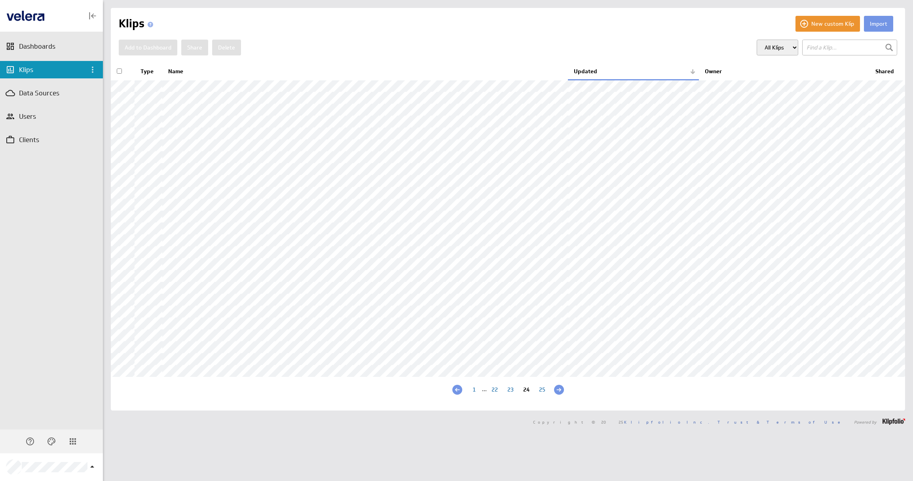
scroll to position [56, 0]
click at [470, 394] on div "1" at bounding box center [474, 391] width 16 height 8
click at [48, 49] on div "Dashboards" at bounding box center [51, 46] width 65 height 9
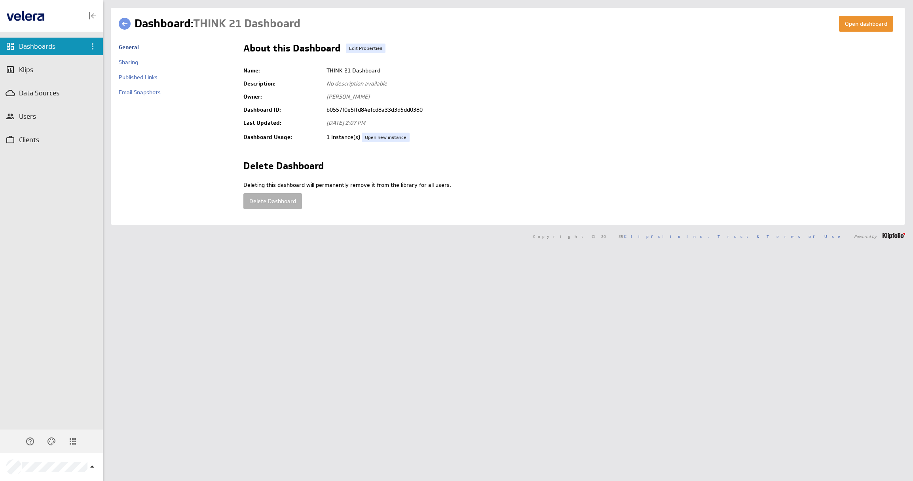
click at [125, 25] on link at bounding box center [125, 24] width 12 height 12
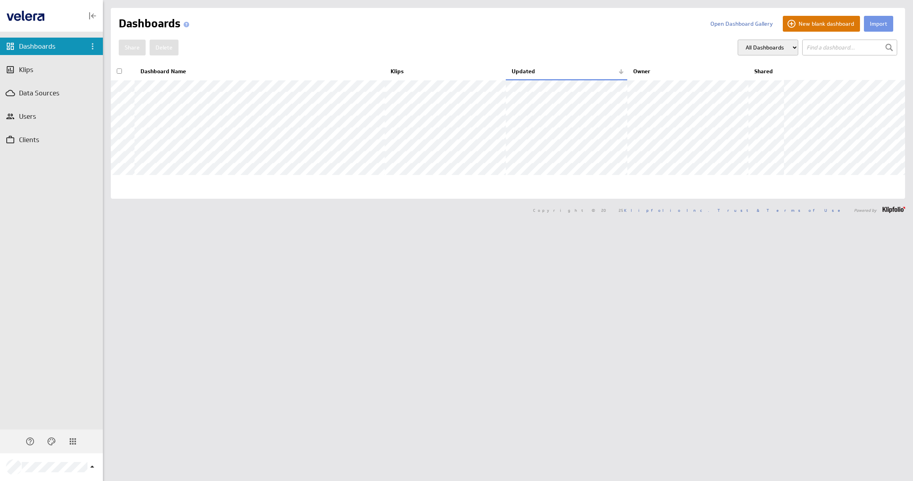
click at [823, 25] on button "New blank dashboard" at bounding box center [821, 24] width 77 height 16
